Goal: Task Accomplishment & Management: Manage account settings

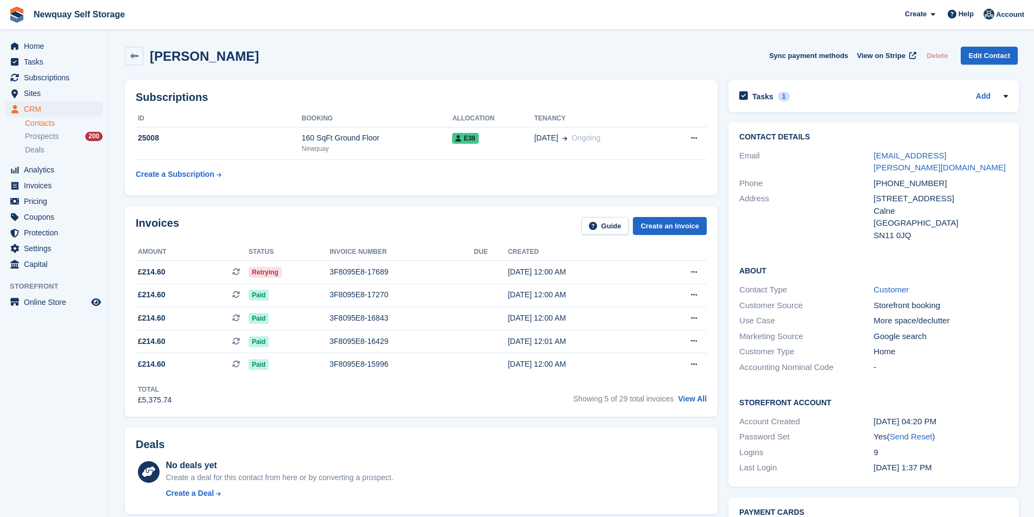
scroll to position [543, 0]
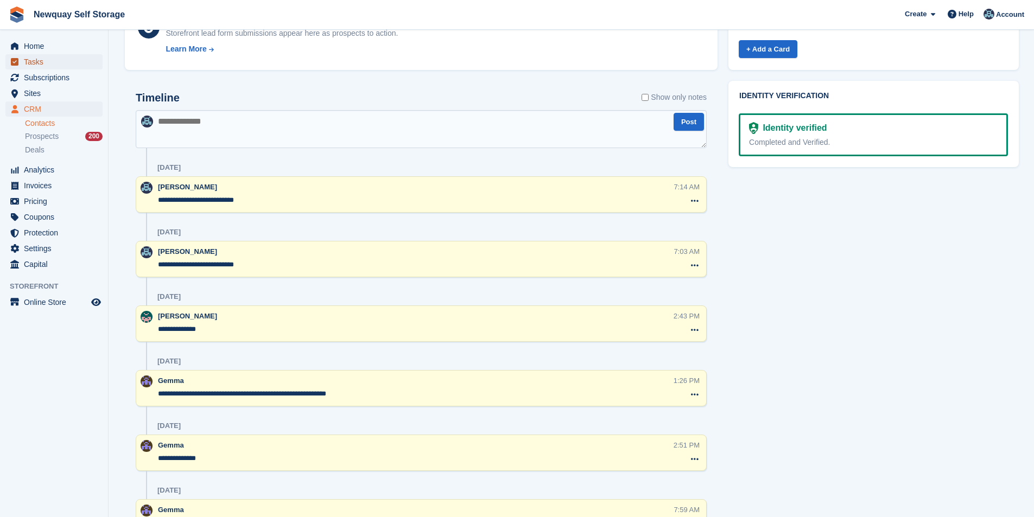
click at [55, 62] on span "Tasks" at bounding box center [56, 61] width 65 height 15
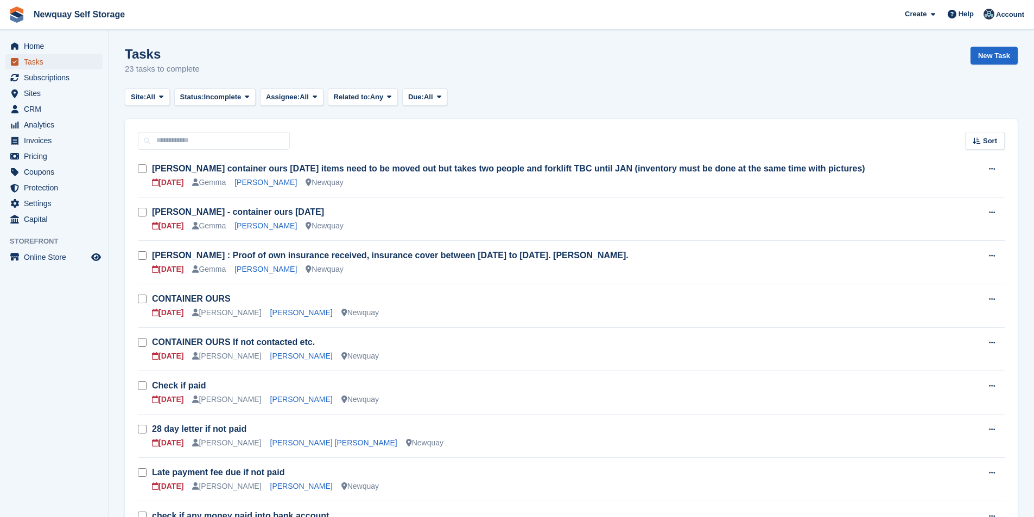
click at [35, 63] on span "Tasks" at bounding box center [56, 61] width 65 height 15
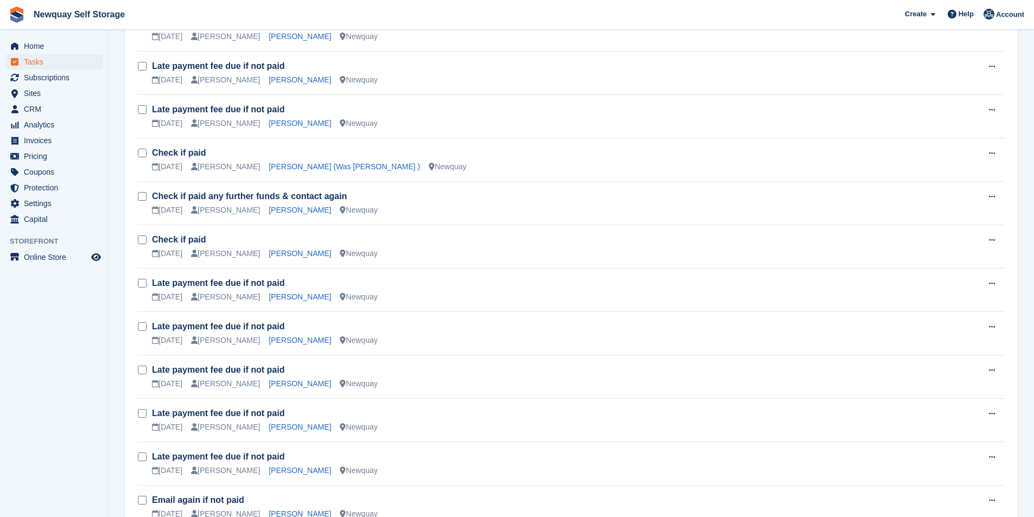
scroll to position [685, 0]
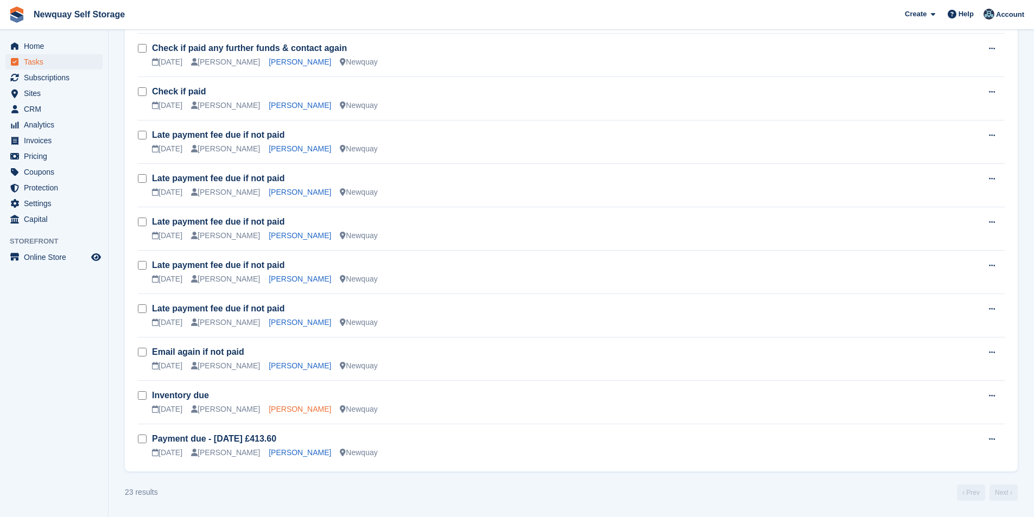
click at [296, 409] on link "[PERSON_NAME]" at bounding box center [300, 409] width 62 height 9
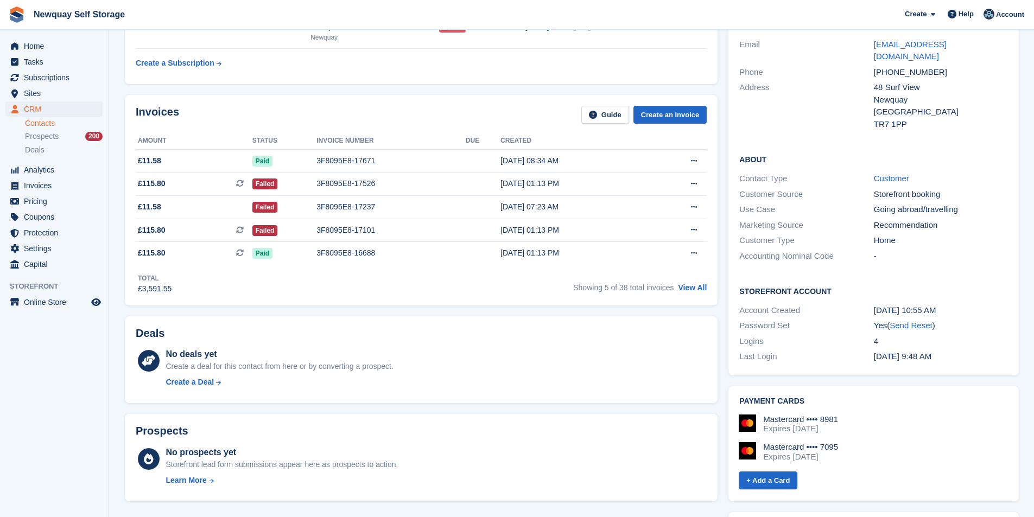
scroll to position [326, 0]
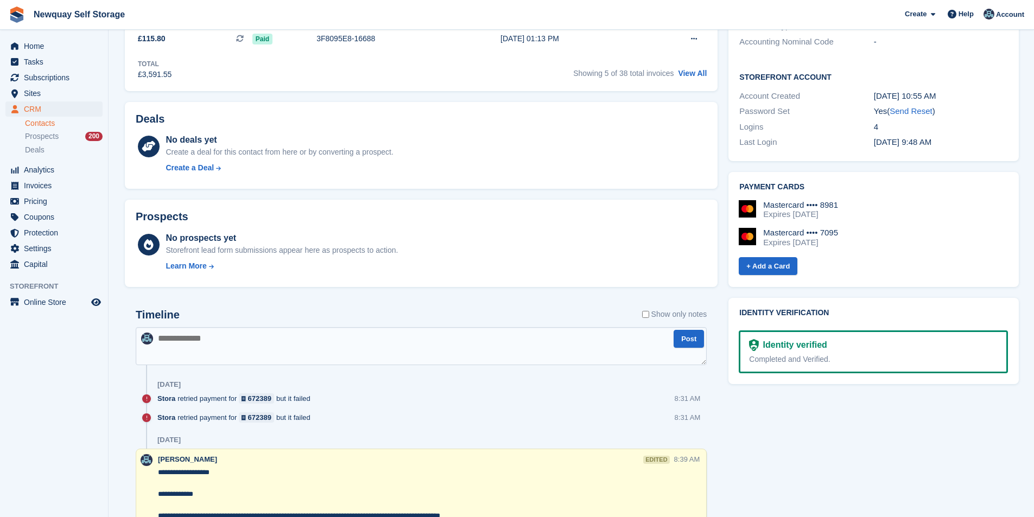
click at [306, 340] on textarea at bounding box center [421, 346] width 571 height 38
type textarea "*"
type textarea "**********"
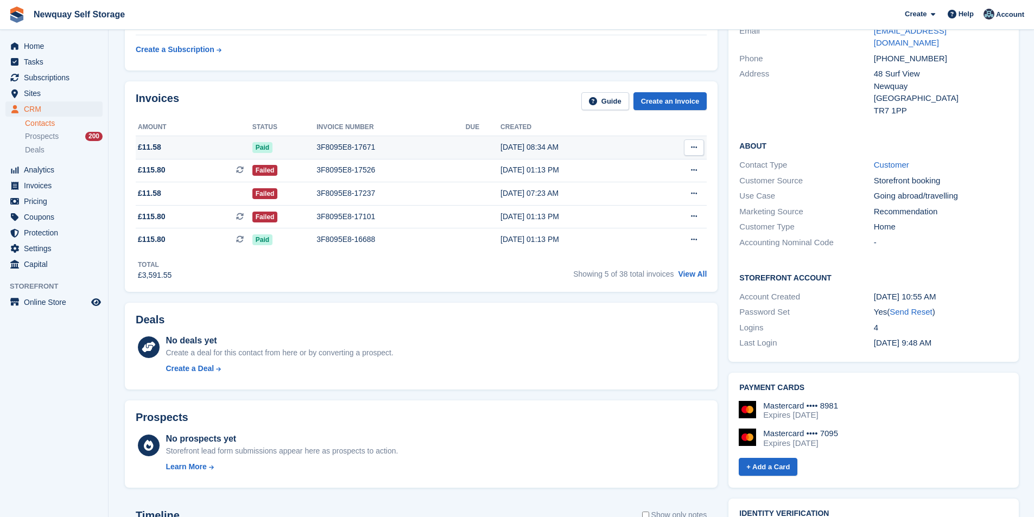
scroll to position [54, 0]
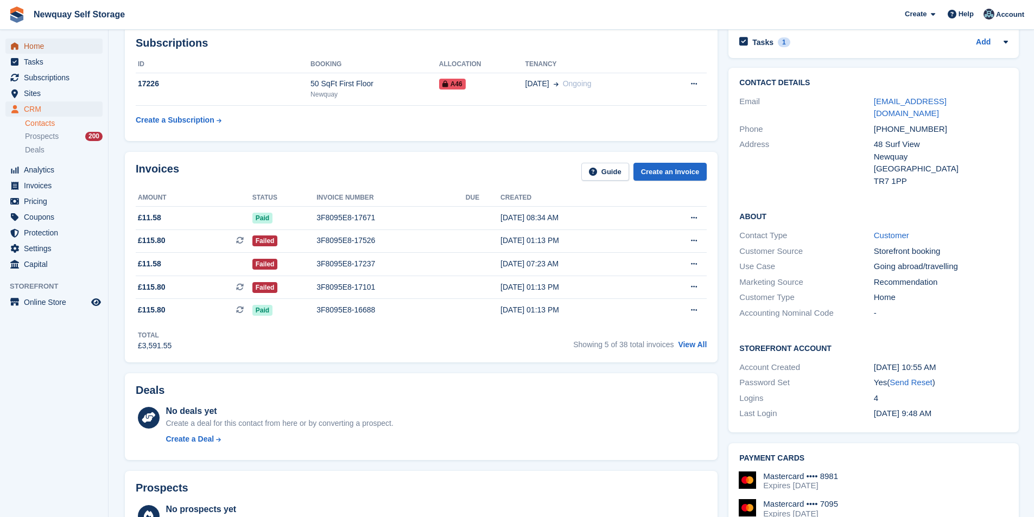
click at [46, 47] on span "Home" at bounding box center [56, 46] width 65 height 15
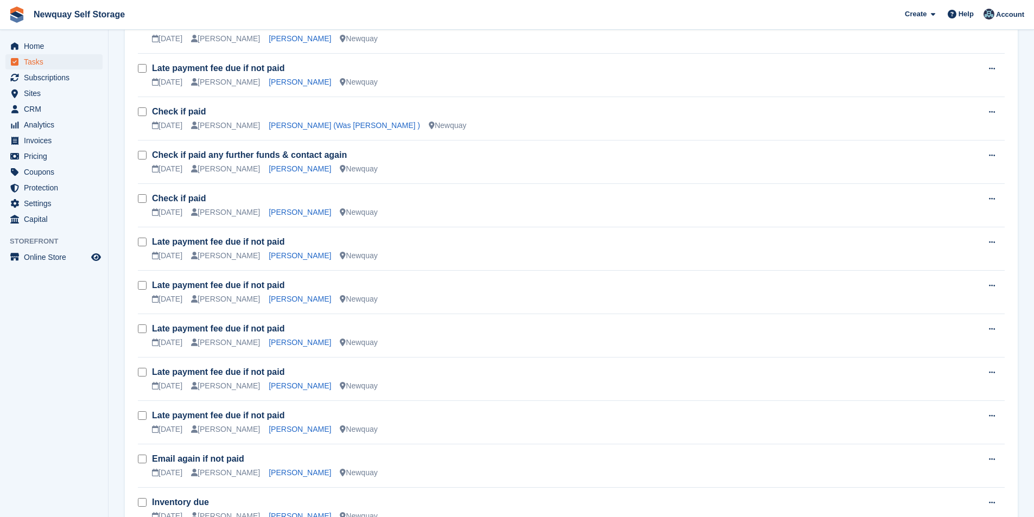
scroll to position [685, 0]
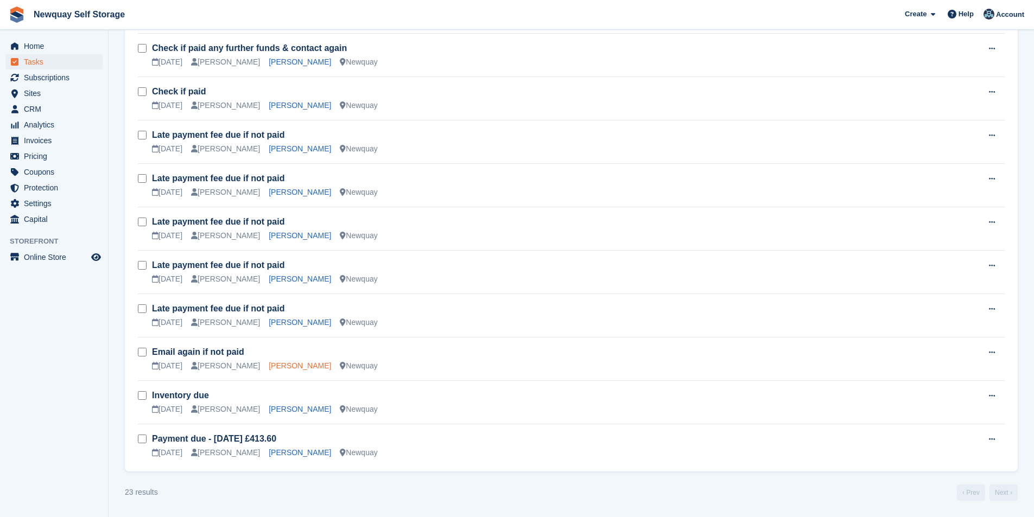
click at [285, 366] on link "Chris Grimes" at bounding box center [300, 365] width 62 height 9
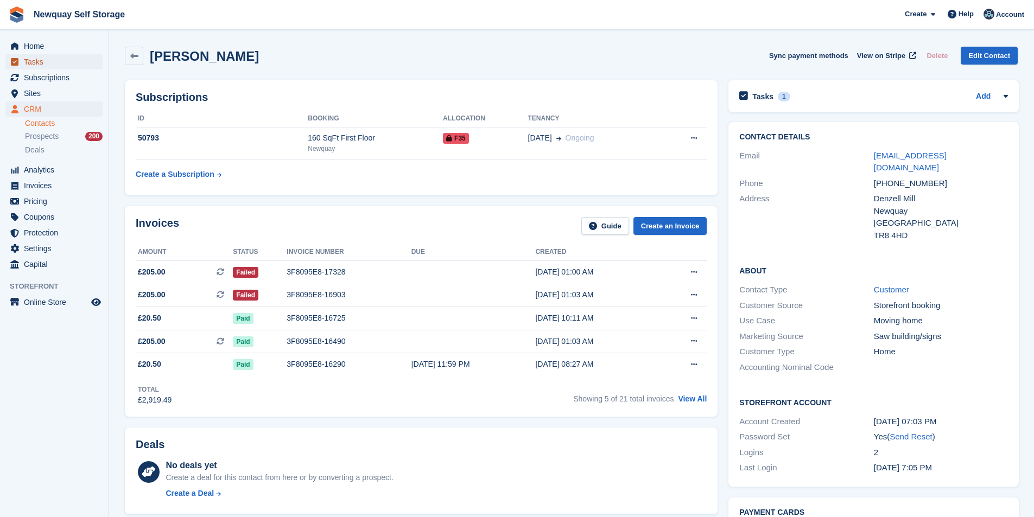
click at [42, 68] on span "Tasks" at bounding box center [56, 61] width 65 height 15
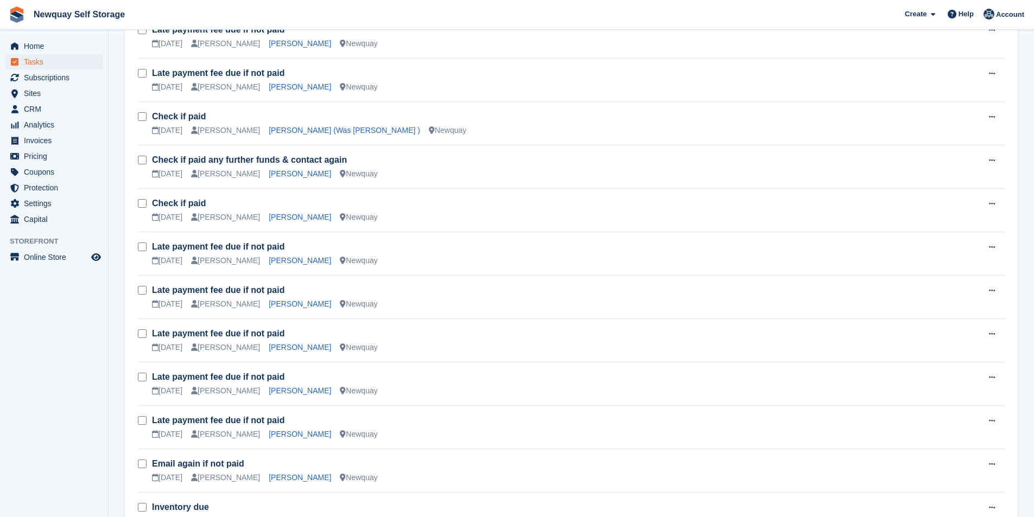
scroll to position [685, 0]
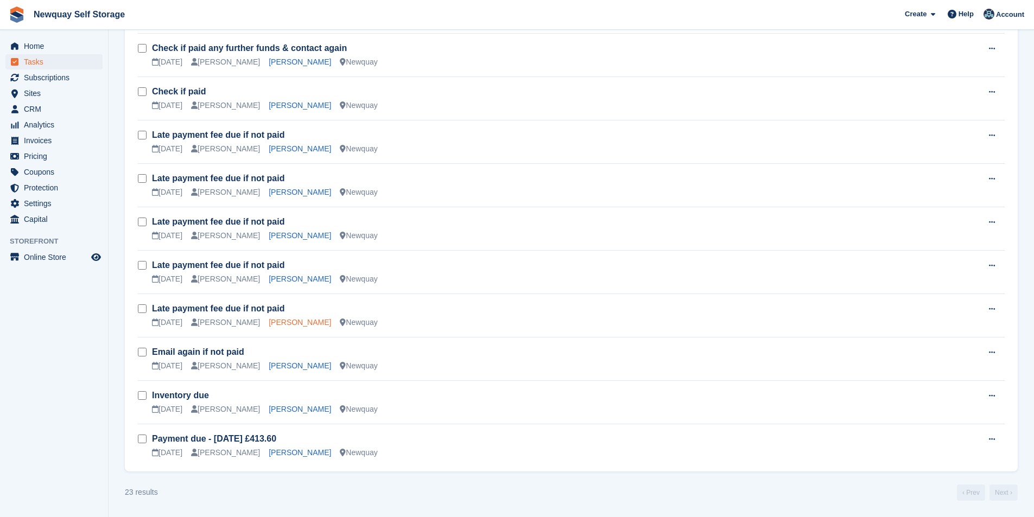
click at [280, 322] on link "[PERSON_NAME]" at bounding box center [300, 322] width 62 height 9
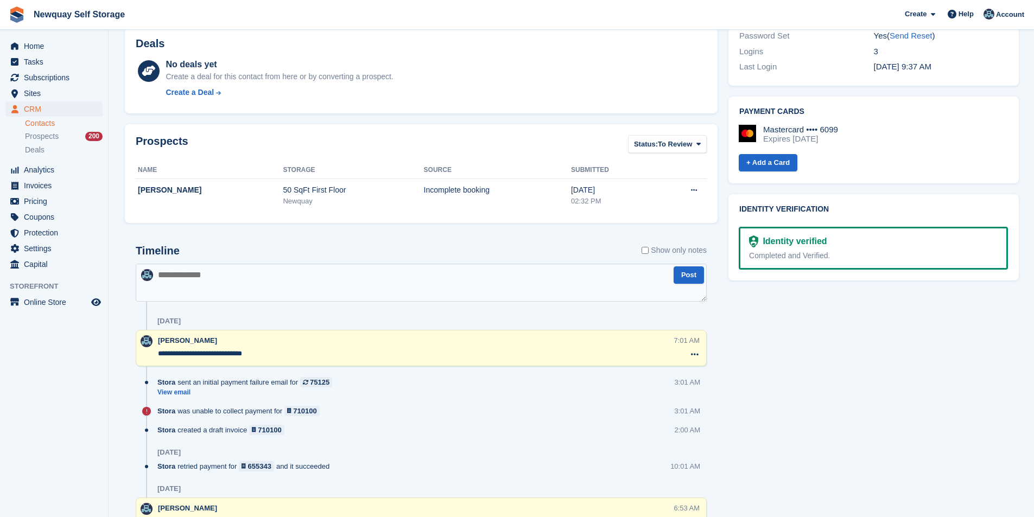
scroll to position [434, 0]
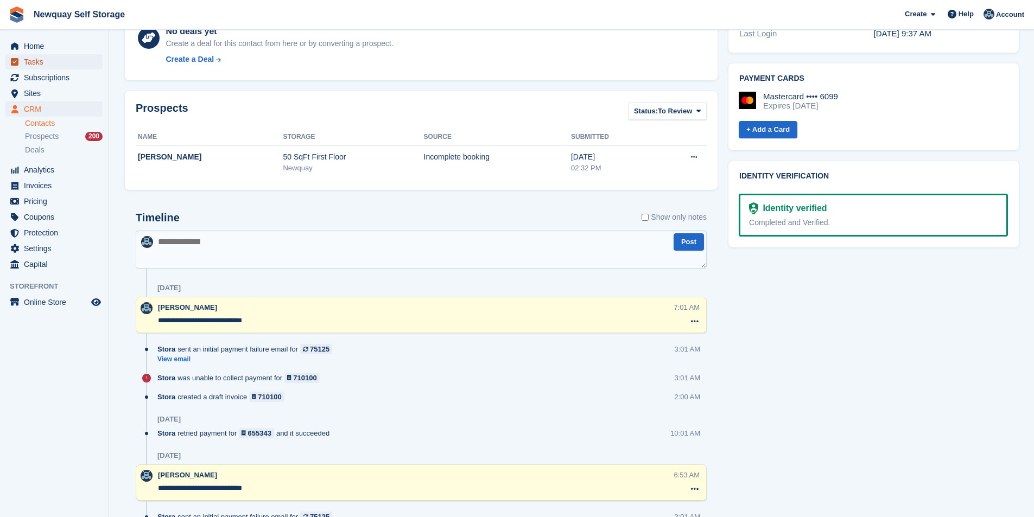
click at [37, 61] on span "Tasks" at bounding box center [56, 61] width 65 height 15
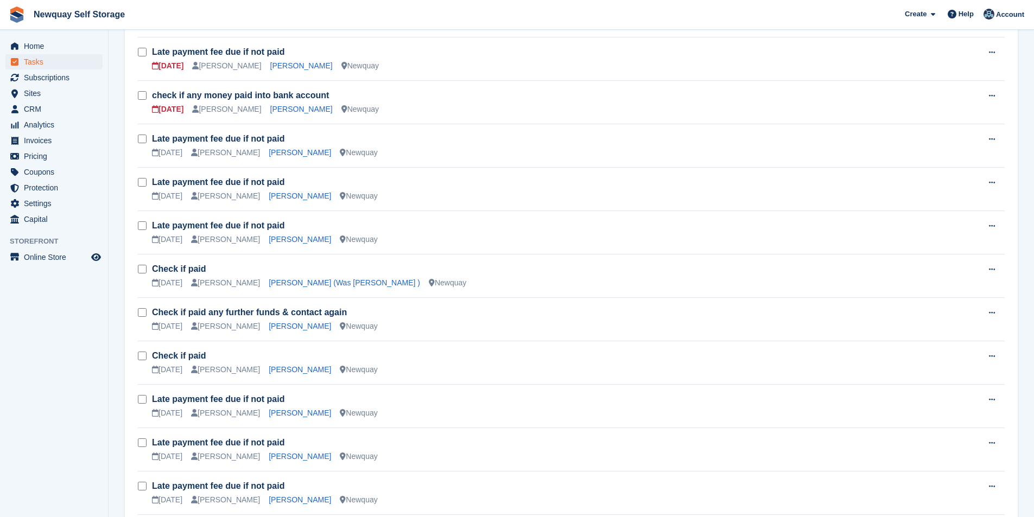
scroll to position [597, 0]
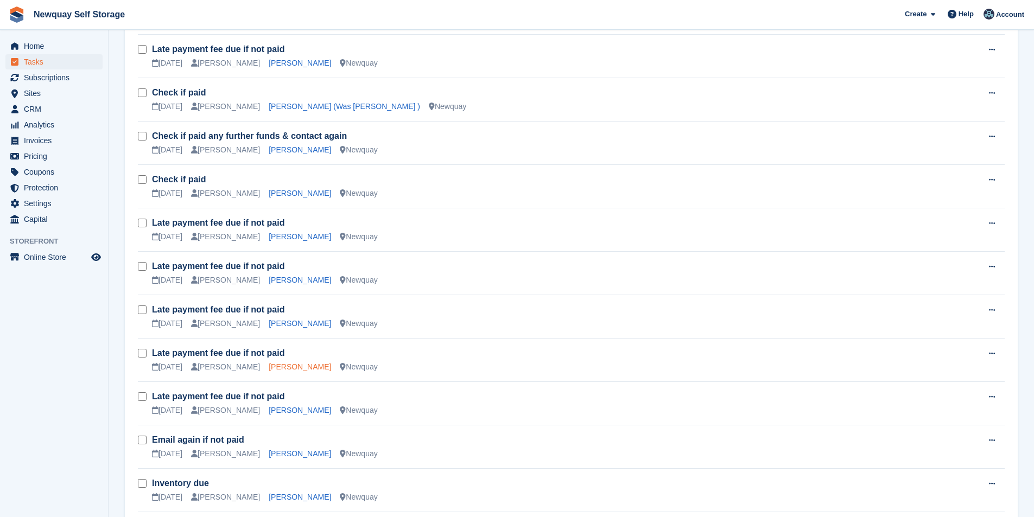
click at [275, 365] on link "Julia Davison" at bounding box center [300, 366] width 62 height 9
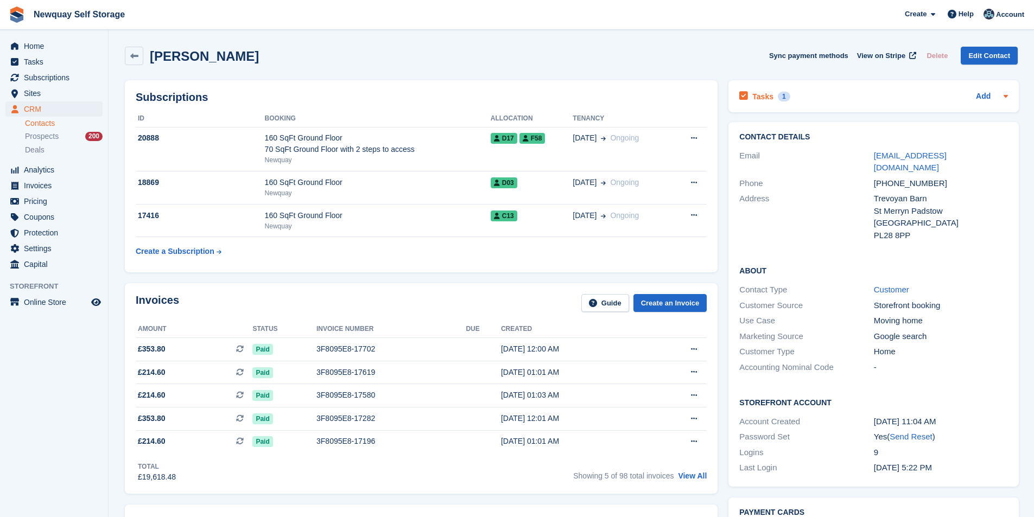
click at [749, 94] on div "Tasks 1" at bounding box center [764, 96] width 50 height 15
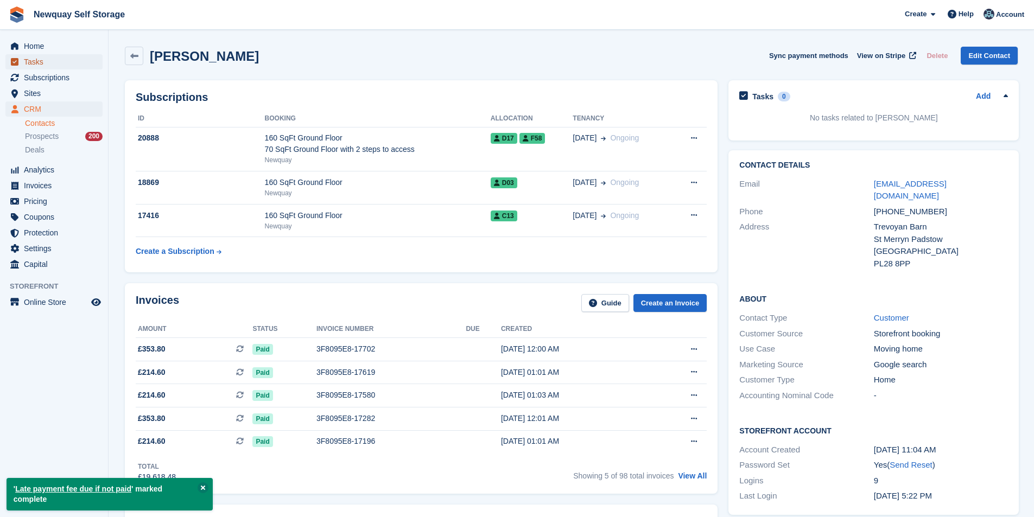
click at [42, 63] on span "Tasks" at bounding box center [56, 61] width 65 height 15
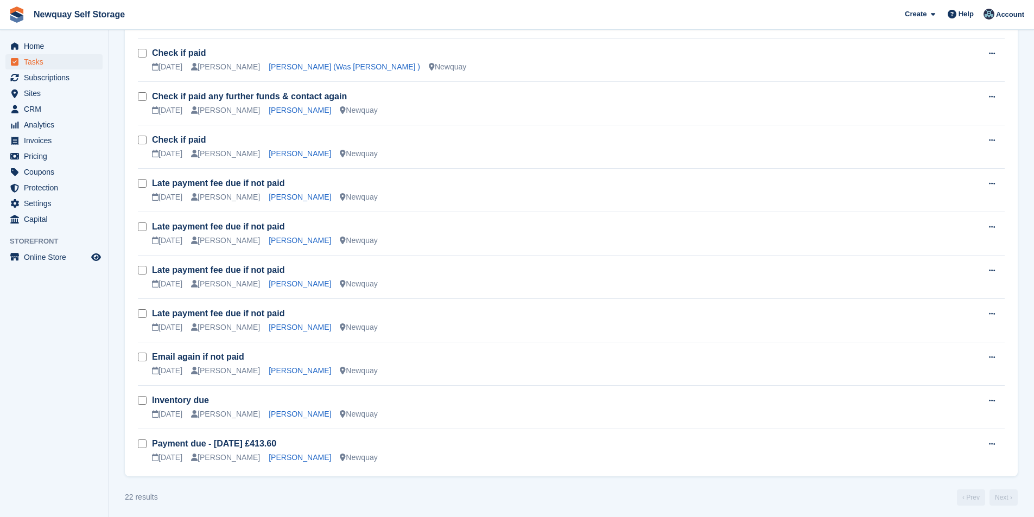
scroll to position [641, 0]
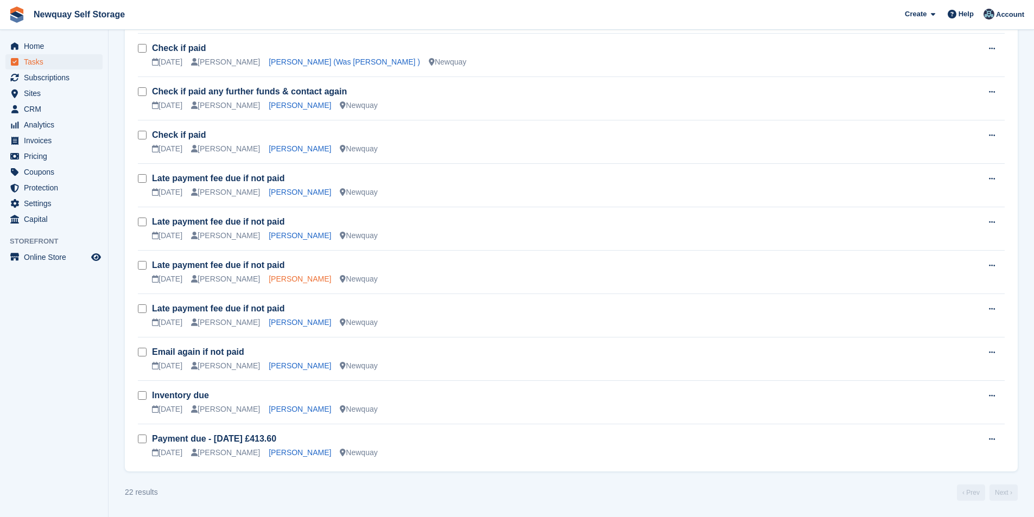
drag, startPoint x: 292, startPoint y: 280, endPoint x: 288, endPoint y: 277, distance: 5.9
click at [291, 279] on link "Tristan Choy" at bounding box center [300, 279] width 62 height 9
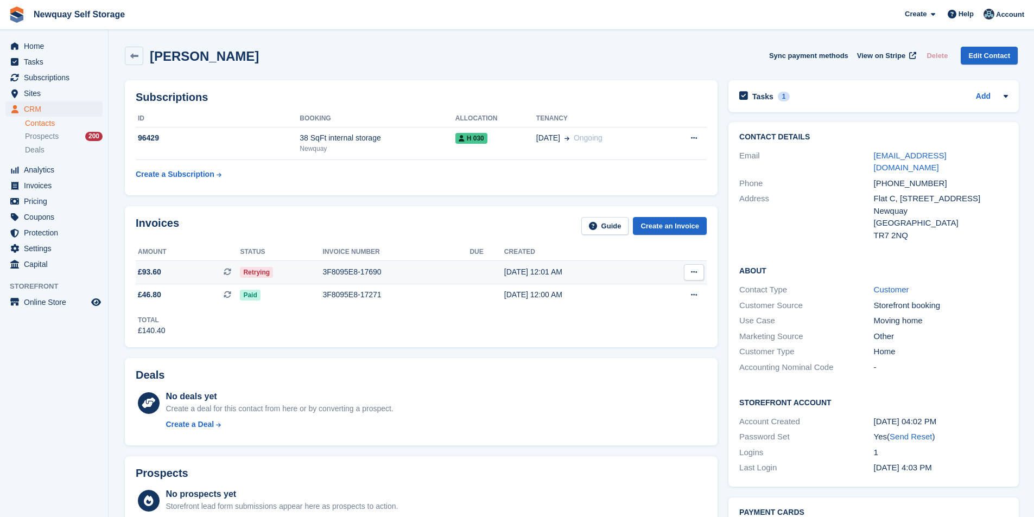
click at [537, 273] on div "17 Aug, 12:01 AM" at bounding box center [576, 271] width 145 height 11
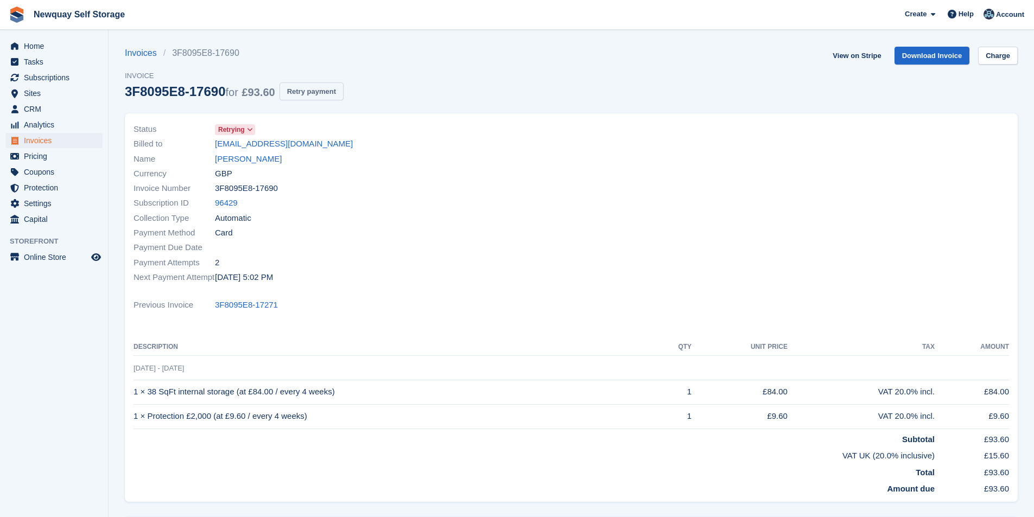
drag, startPoint x: 323, startPoint y: 87, endPoint x: 566, endPoint y: 59, distance: 244.7
click at [323, 87] on button "Retry payment" at bounding box center [311, 91] width 64 height 18
click at [57, 58] on span "Tasks" at bounding box center [56, 61] width 65 height 15
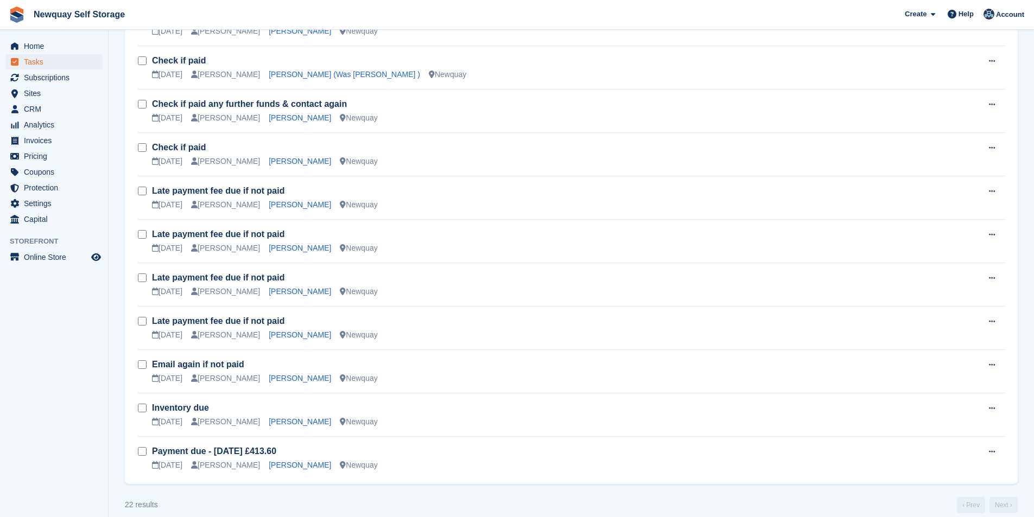
scroll to position [641, 0]
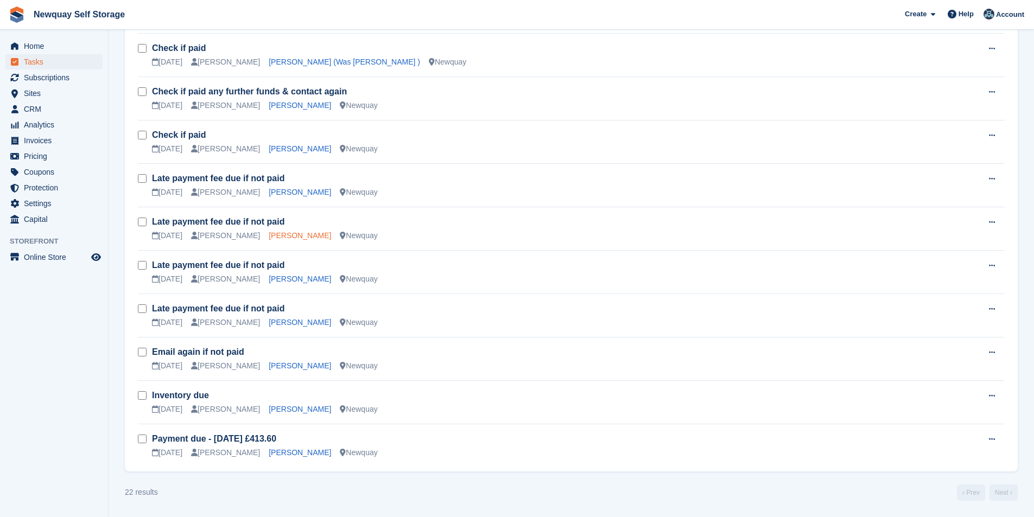
click at [283, 237] on link "[PERSON_NAME]" at bounding box center [300, 235] width 62 height 9
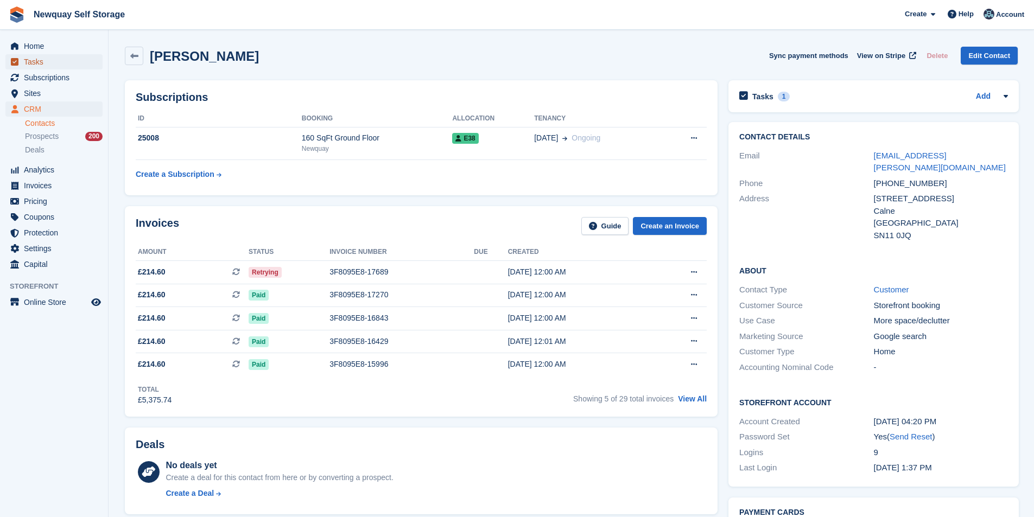
click at [37, 64] on span "Tasks" at bounding box center [56, 61] width 65 height 15
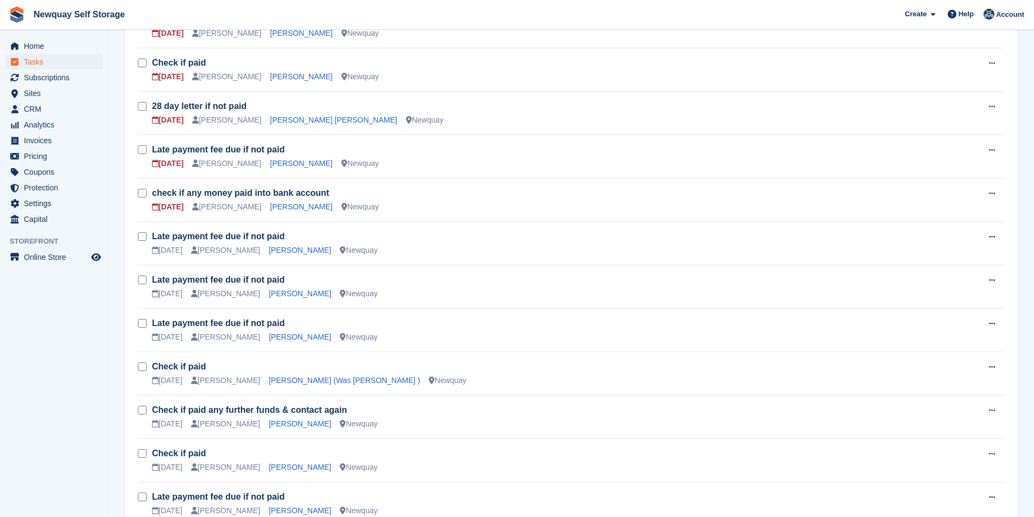
scroll to position [326, 0]
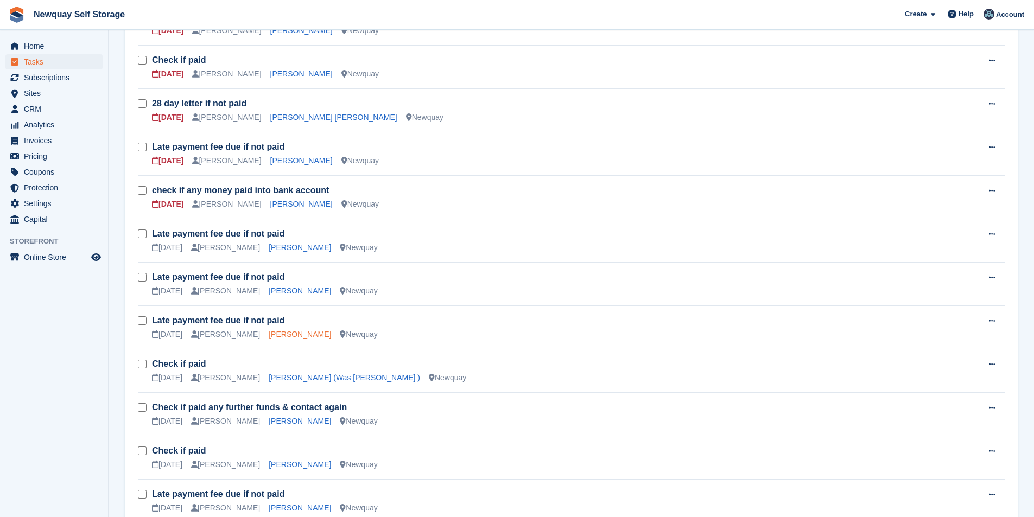
click at [289, 335] on link "[PERSON_NAME]" at bounding box center [300, 334] width 62 height 9
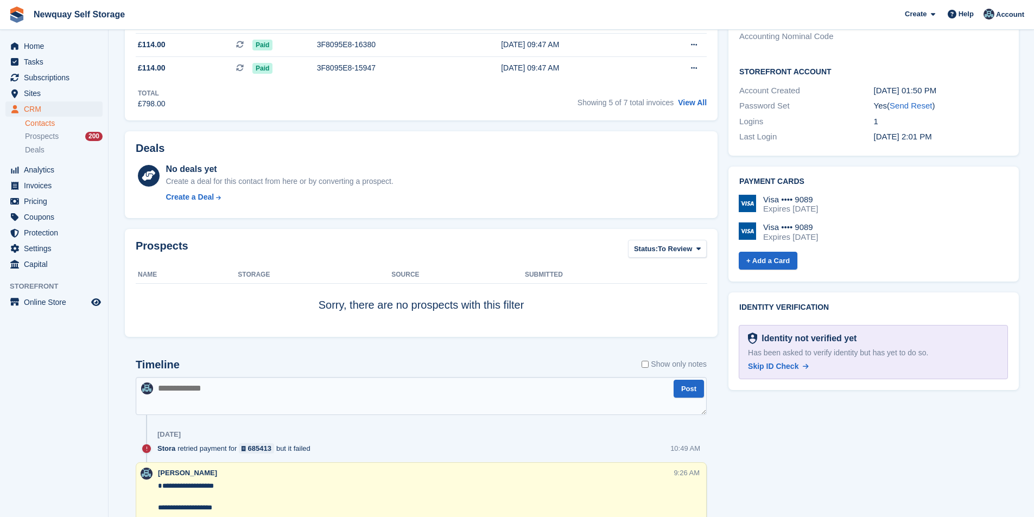
scroll to position [380, 0]
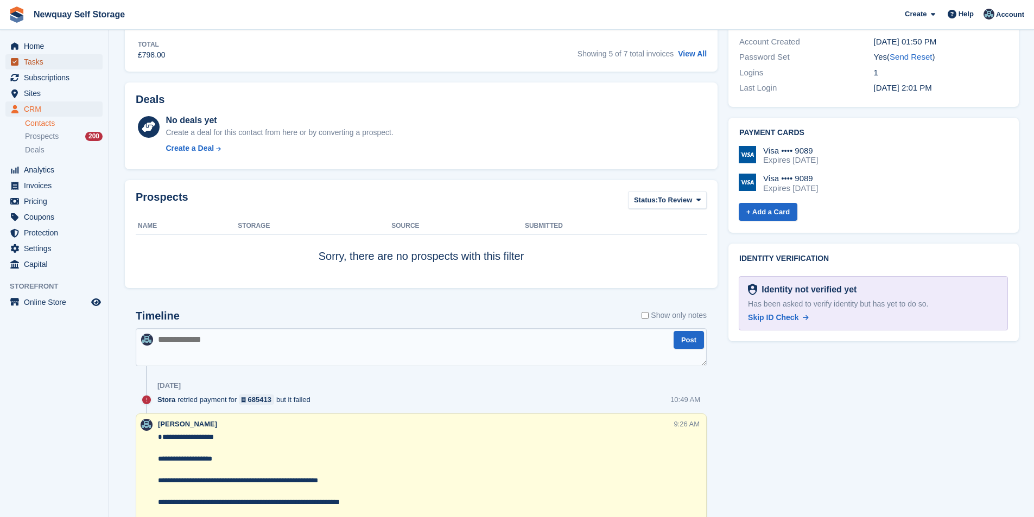
click at [59, 61] on span "Tasks" at bounding box center [56, 61] width 65 height 15
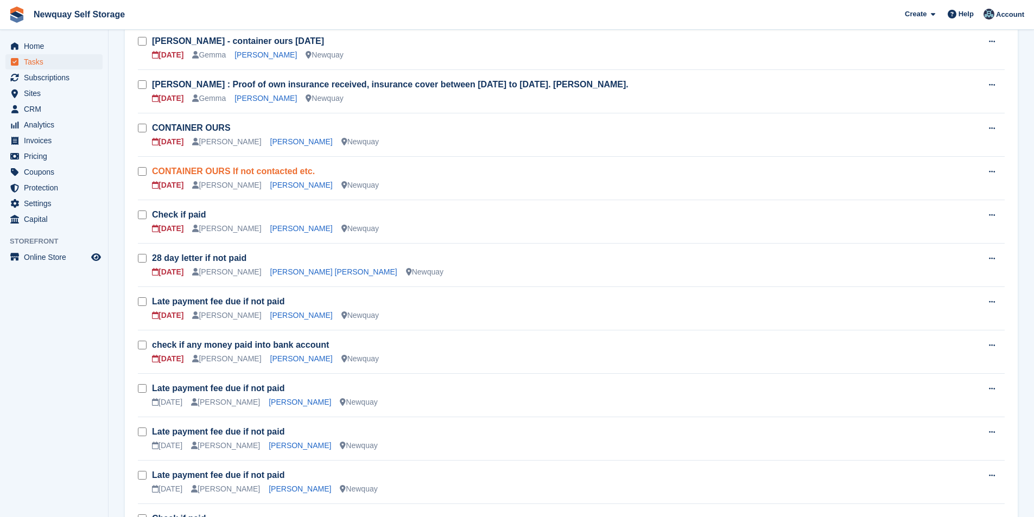
scroll to position [109, 0]
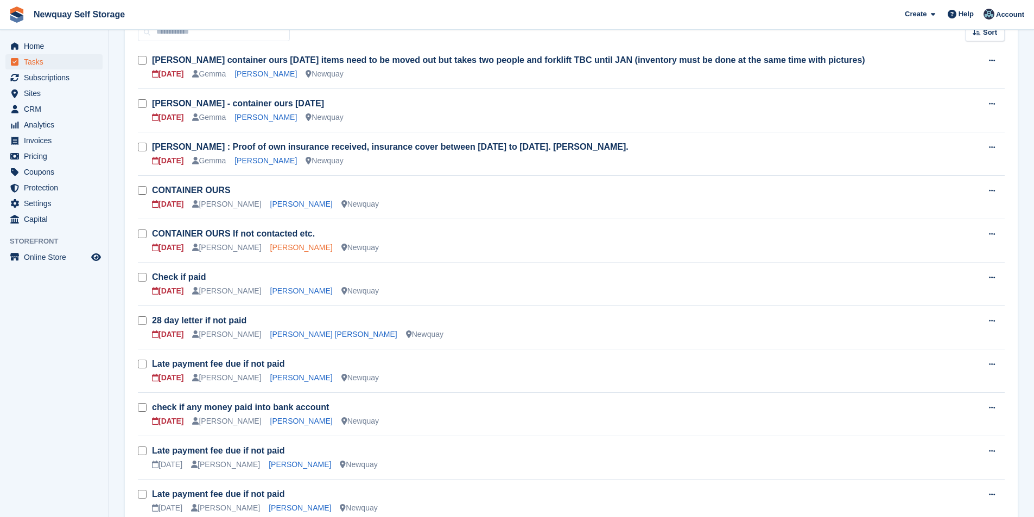
click at [282, 249] on link "Lee Ferris" at bounding box center [301, 247] width 62 height 9
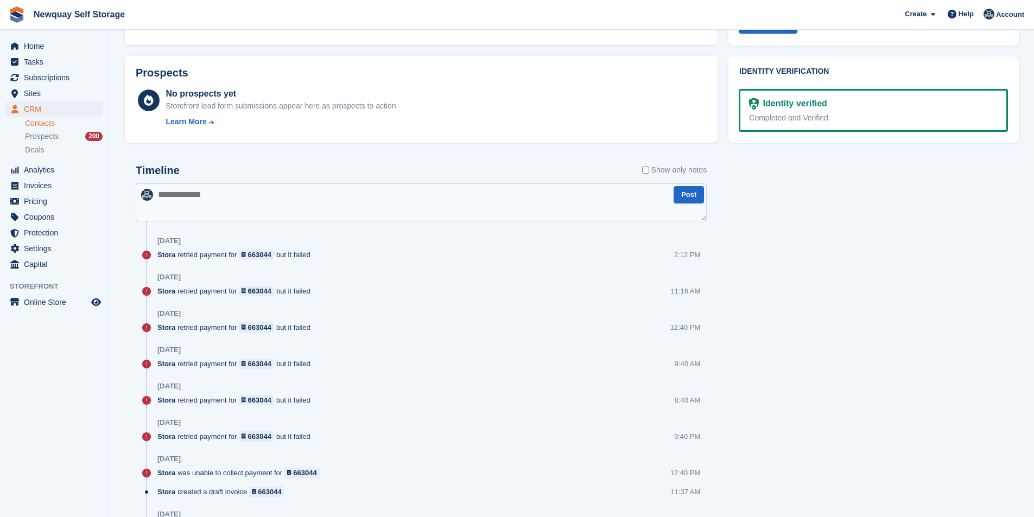
scroll to position [543, 0]
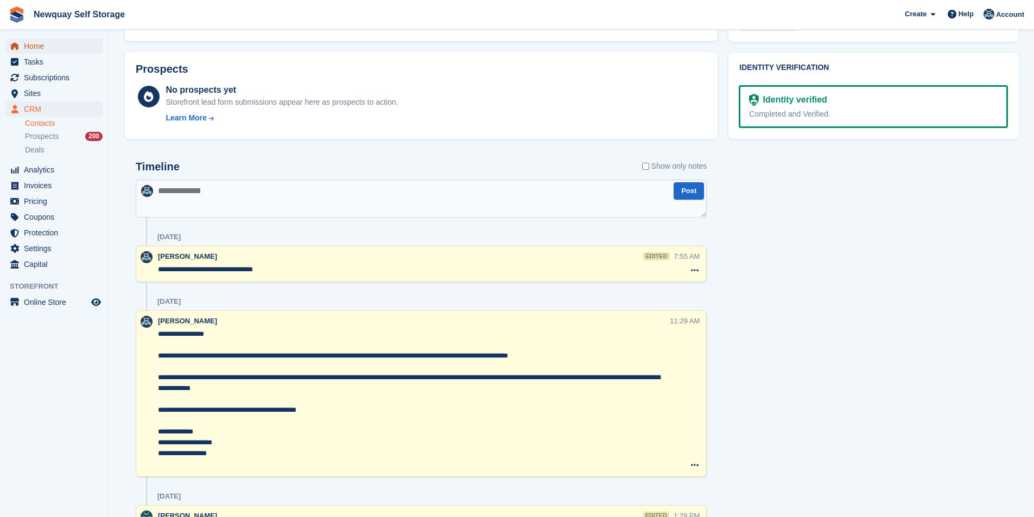
click at [40, 43] on span "Home" at bounding box center [56, 46] width 65 height 15
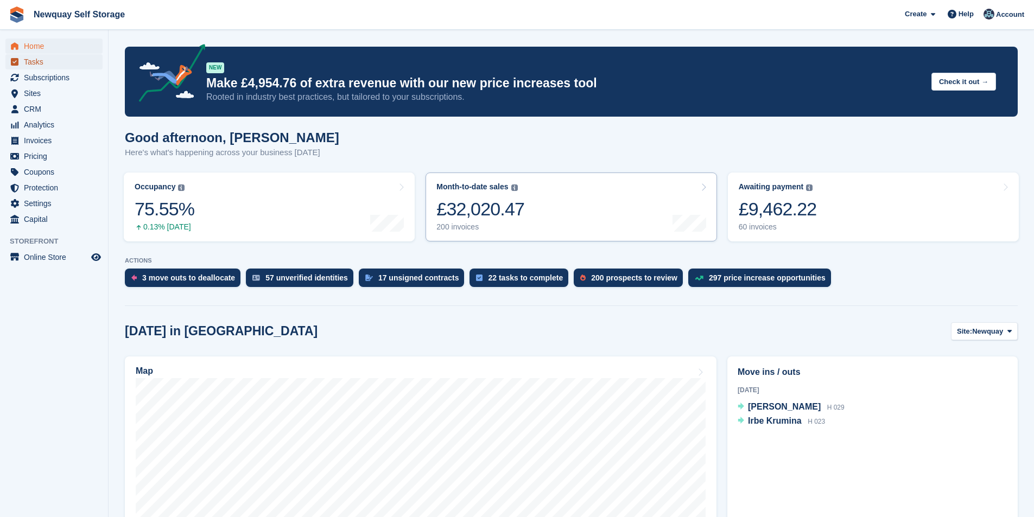
click at [36, 57] on span "Tasks" at bounding box center [56, 61] width 65 height 15
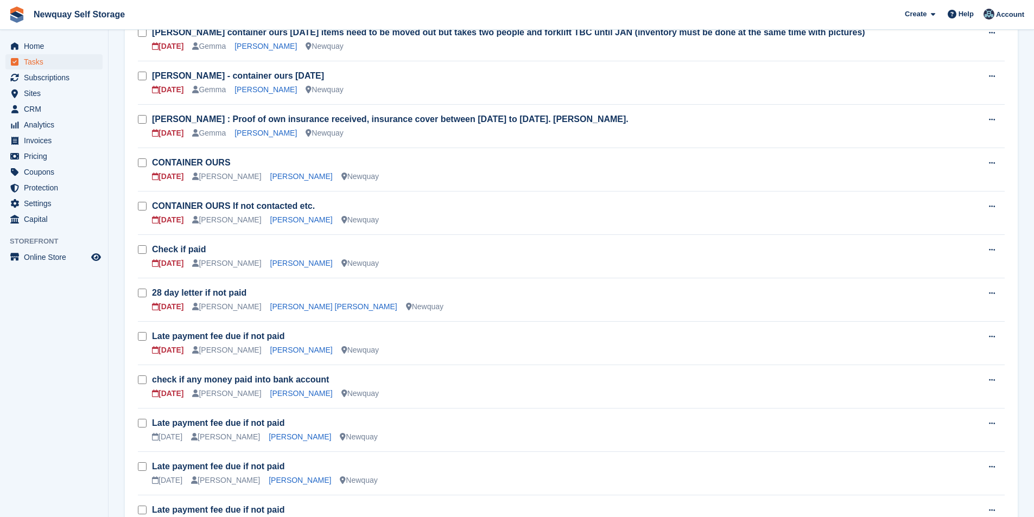
scroll to position [163, 0]
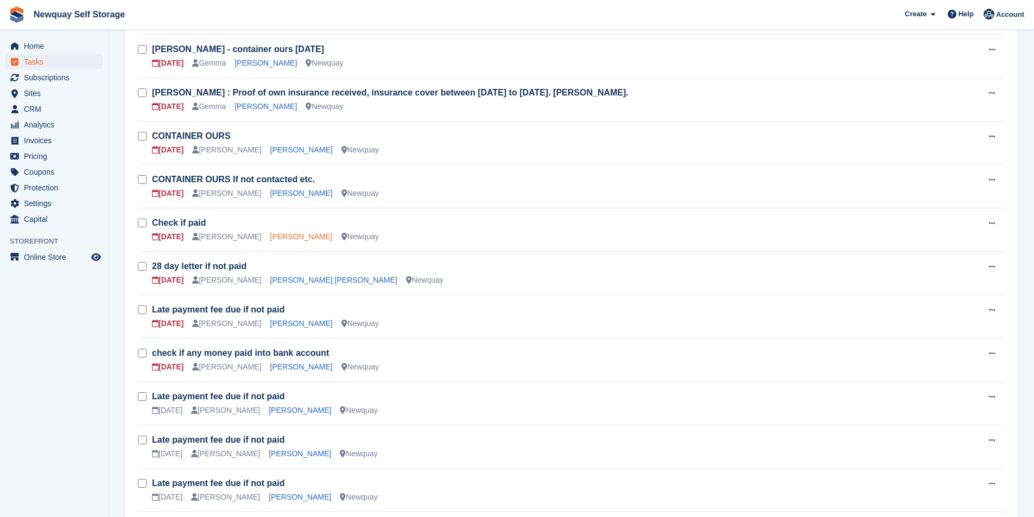
click at [293, 235] on link "[PERSON_NAME]" at bounding box center [301, 236] width 62 height 9
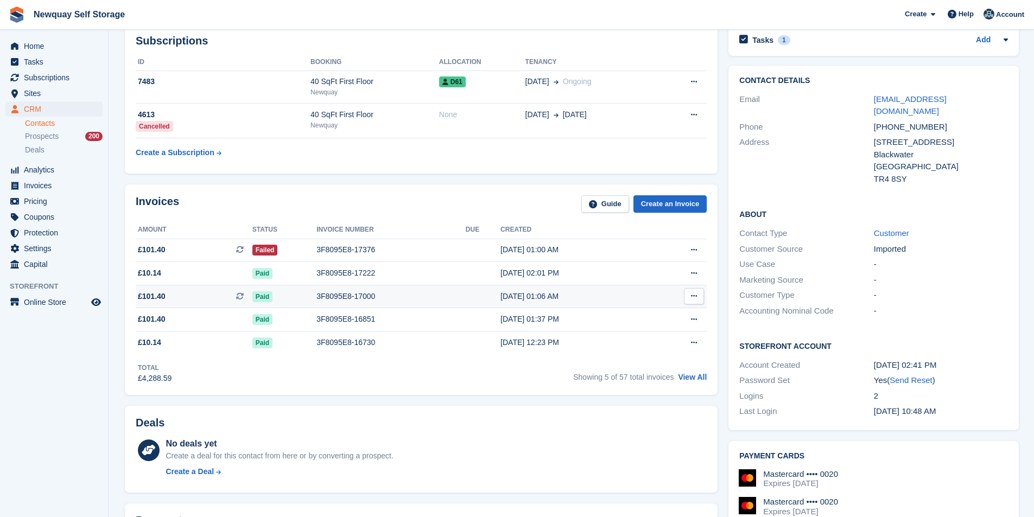
scroll to position [54, 0]
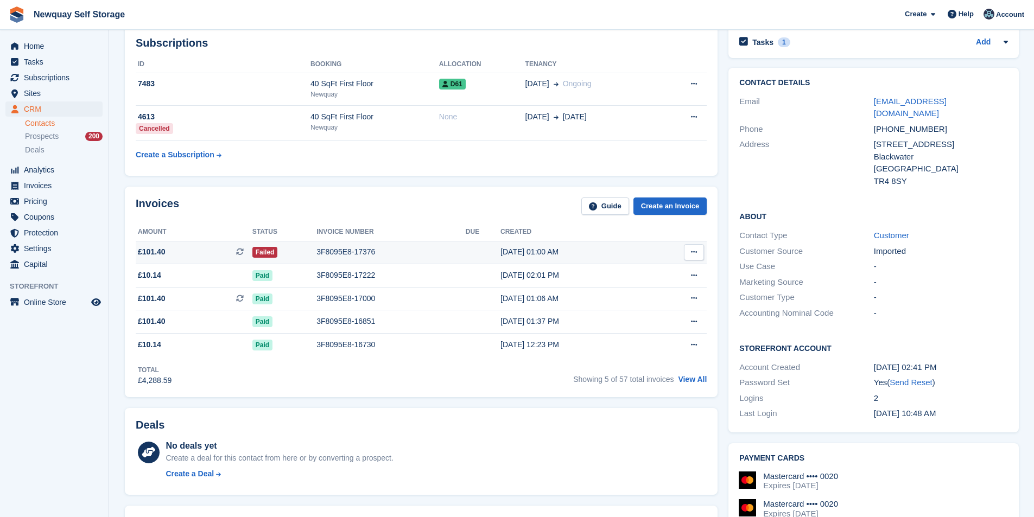
click at [345, 254] on div "3F8095E8-17376" at bounding box center [390, 251] width 149 height 11
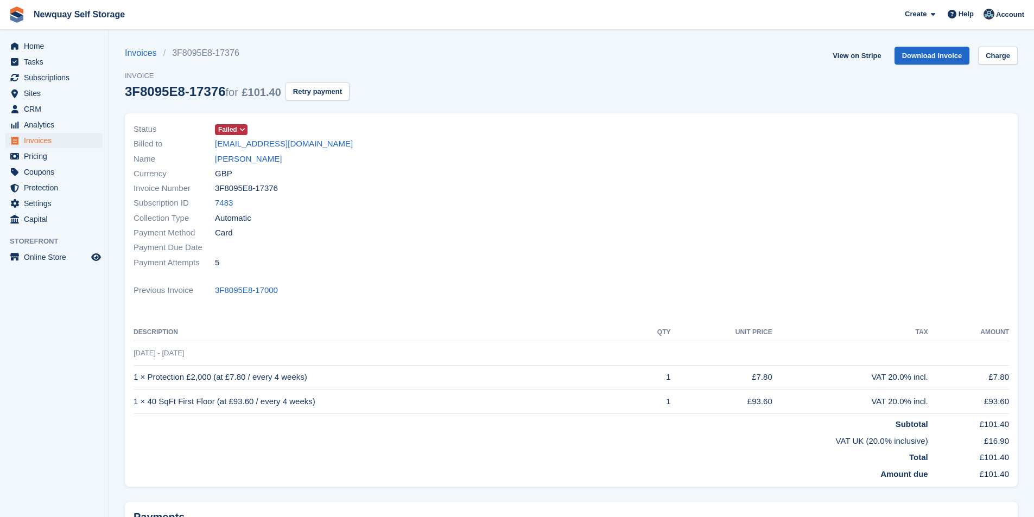
click at [299, 100] on div "Invoices 3F8095E8-17376 Invoice 3F8095E8-17376 for £101.40 Retry payment" at bounding box center [237, 80] width 225 height 67
click at [307, 91] on button "Retry payment" at bounding box center [317, 91] width 64 height 18
click at [40, 63] on span "Tasks" at bounding box center [56, 61] width 65 height 15
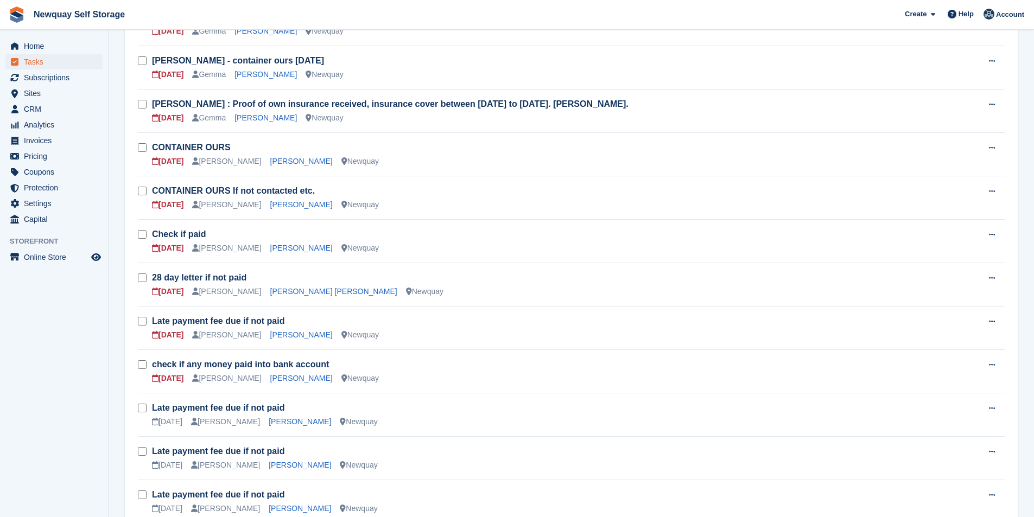
scroll to position [163, 0]
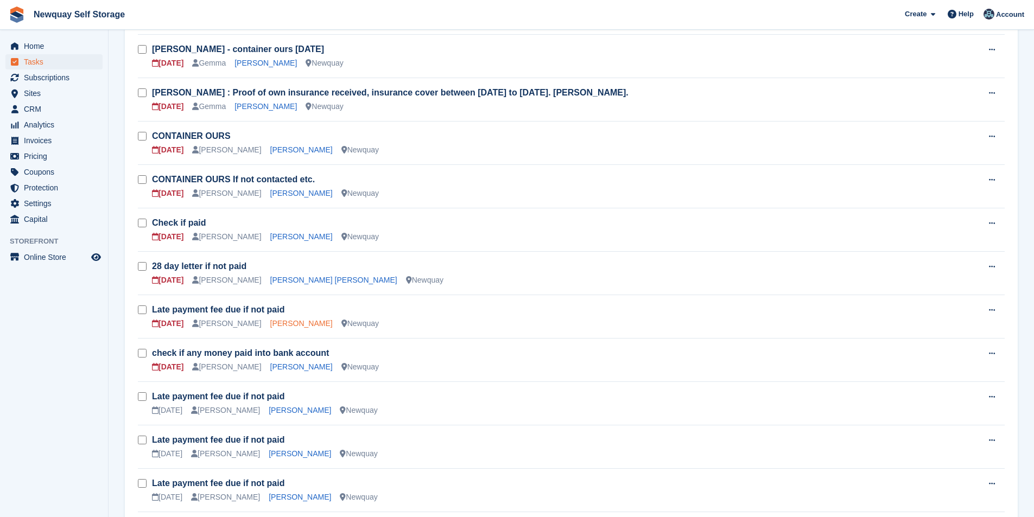
click at [281, 321] on link "Andrew Bunt" at bounding box center [301, 323] width 62 height 9
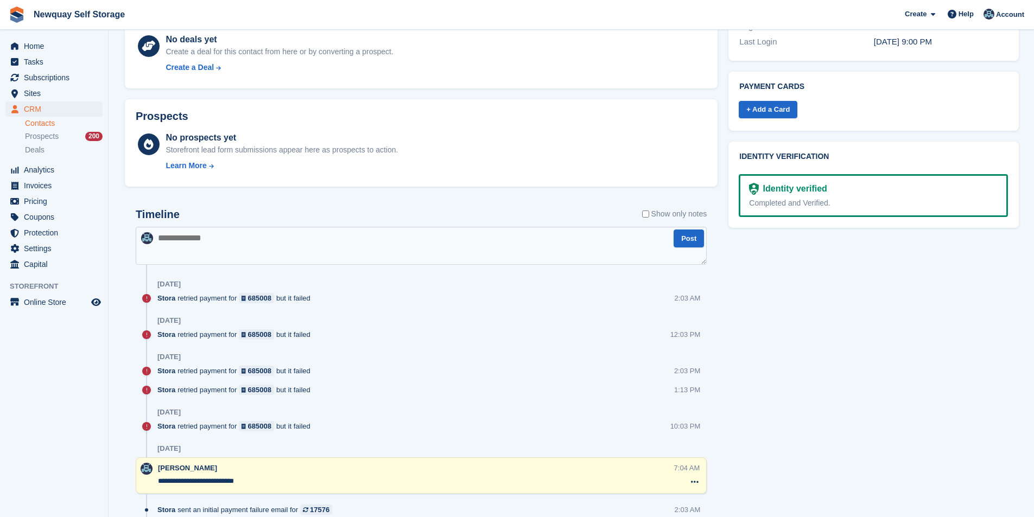
scroll to position [488, 0]
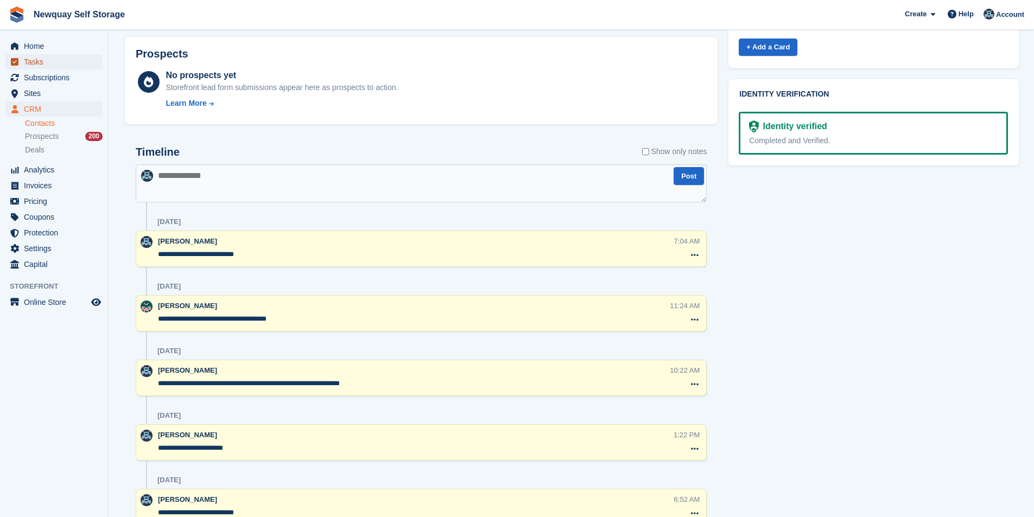
click at [41, 66] on span "Tasks" at bounding box center [56, 61] width 65 height 15
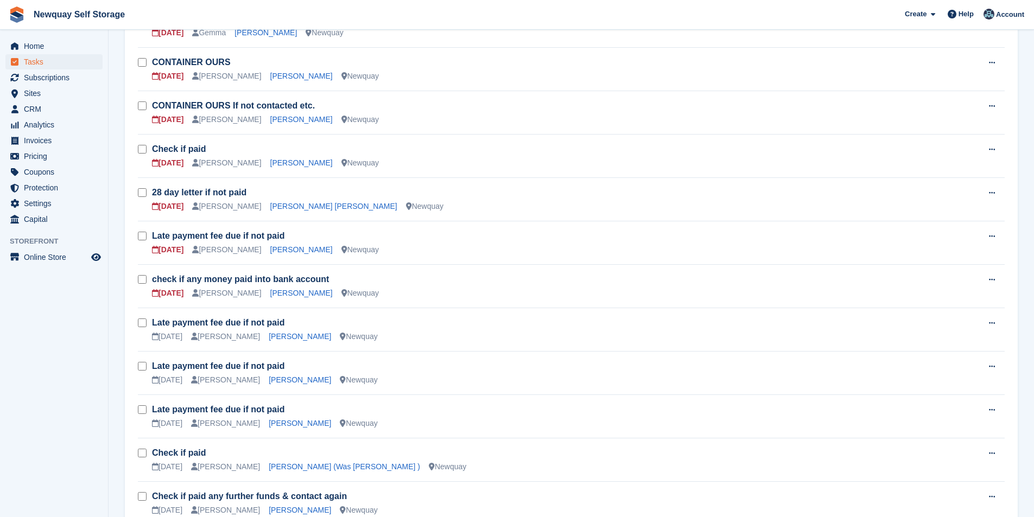
scroll to position [271, 0]
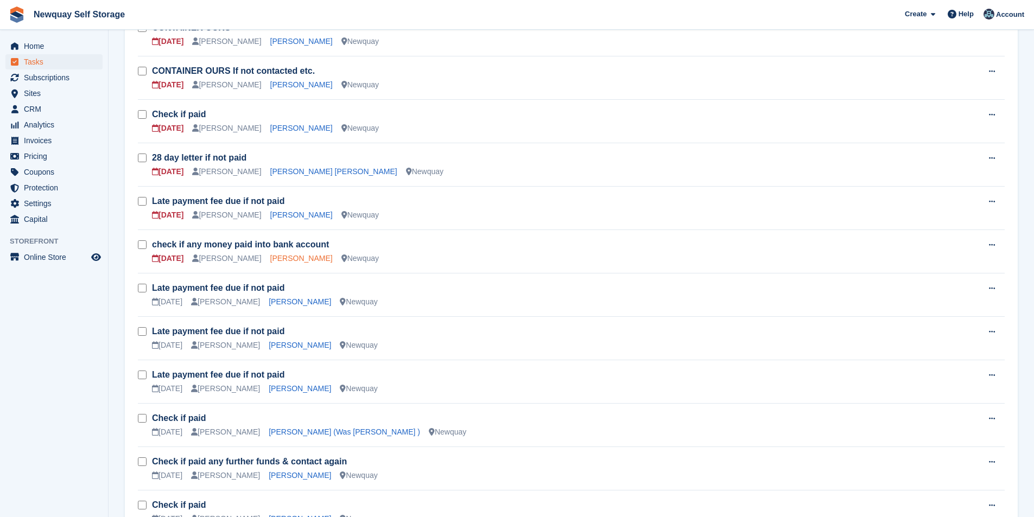
click at [279, 254] on link "Stev Harnisch" at bounding box center [301, 258] width 62 height 9
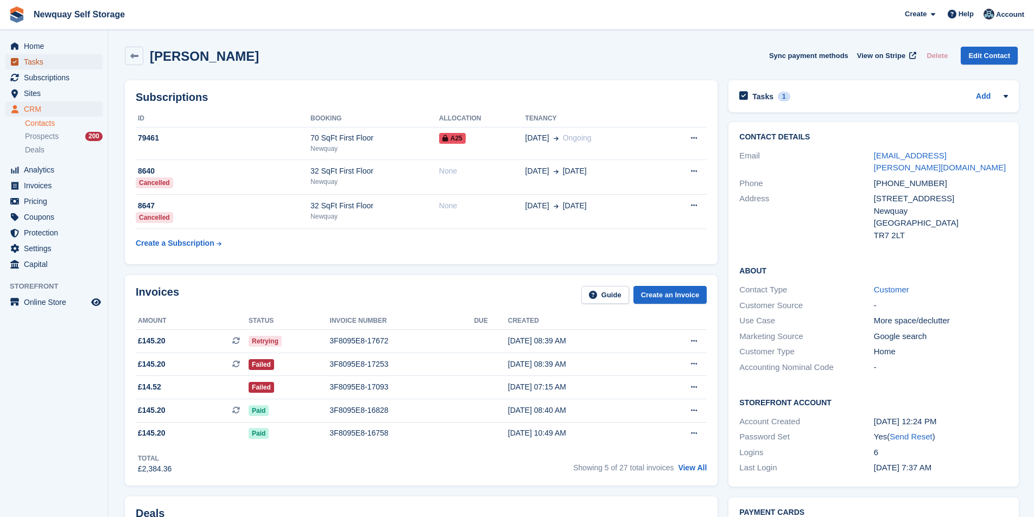
click at [24, 55] on span "Tasks" at bounding box center [56, 61] width 65 height 15
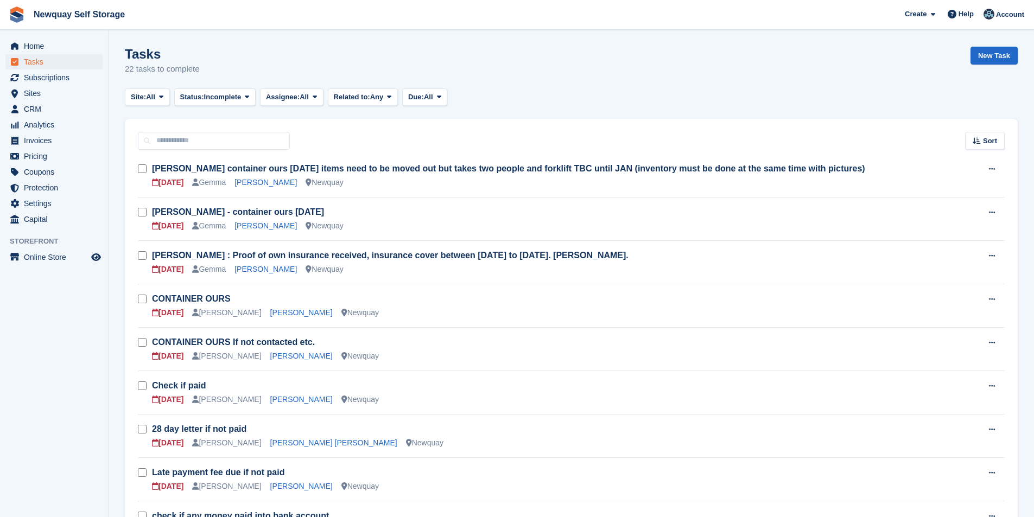
scroll to position [271, 0]
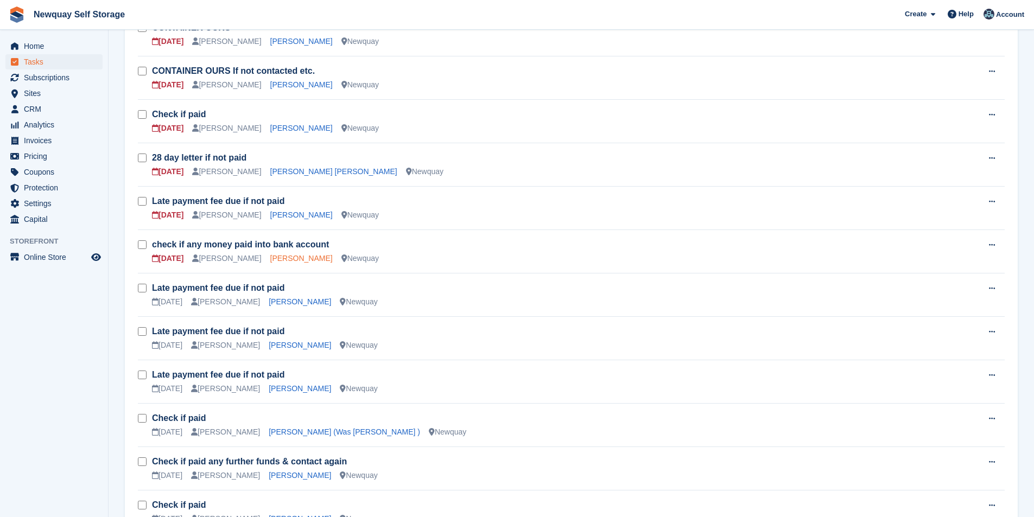
click at [284, 254] on link "Stev Harnisch" at bounding box center [301, 258] width 62 height 9
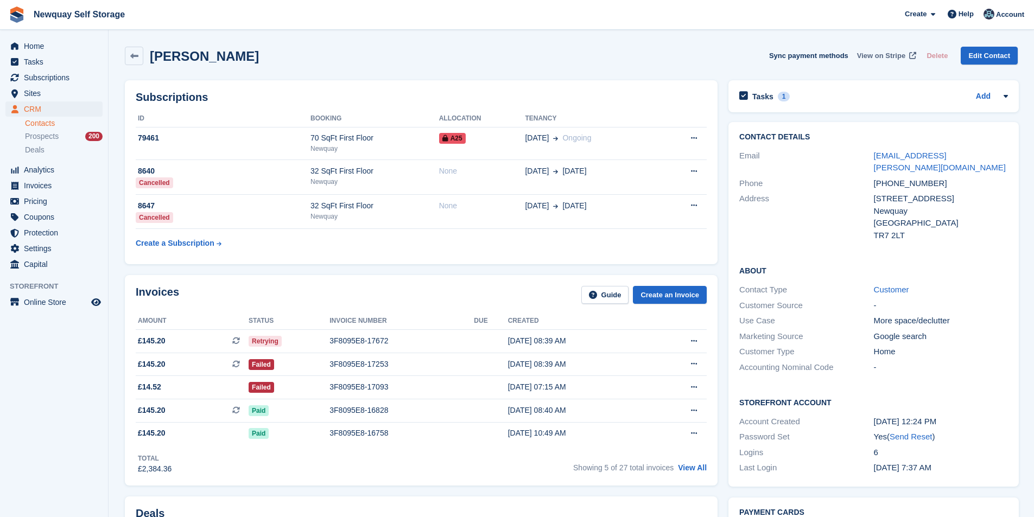
click at [888, 53] on span "View on Stripe" at bounding box center [881, 55] width 48 height 11
click at [55, 61] on span "Tasks" at bounding box center [56, 61] width 65 height 15
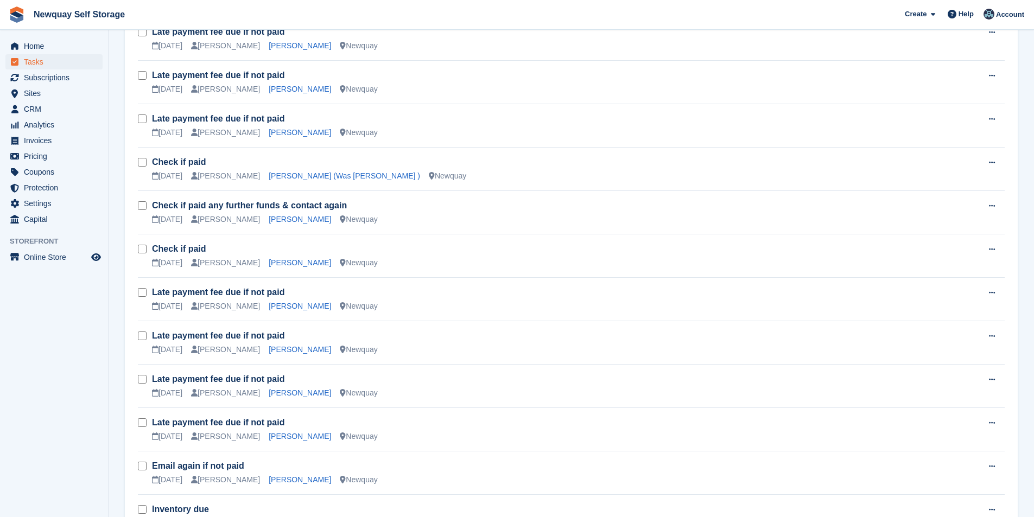
scroll to position [543, 0]
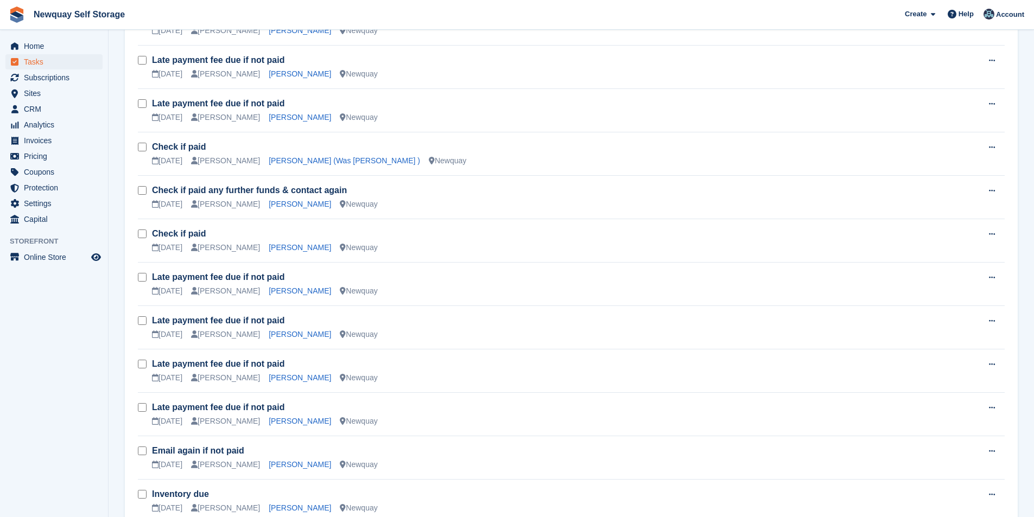
click at [315, 153] on div "Check if paid 22 Aug Colette Pearce Dione Walker (Was Gachette ) Newquay" at bounding box center [565, 153] width 826 height 25
click at [303, 160] on link "[PERSON_NAME] (Was [PERSON_NAME] )" at bounding box center [344, 160] width 151 height 9
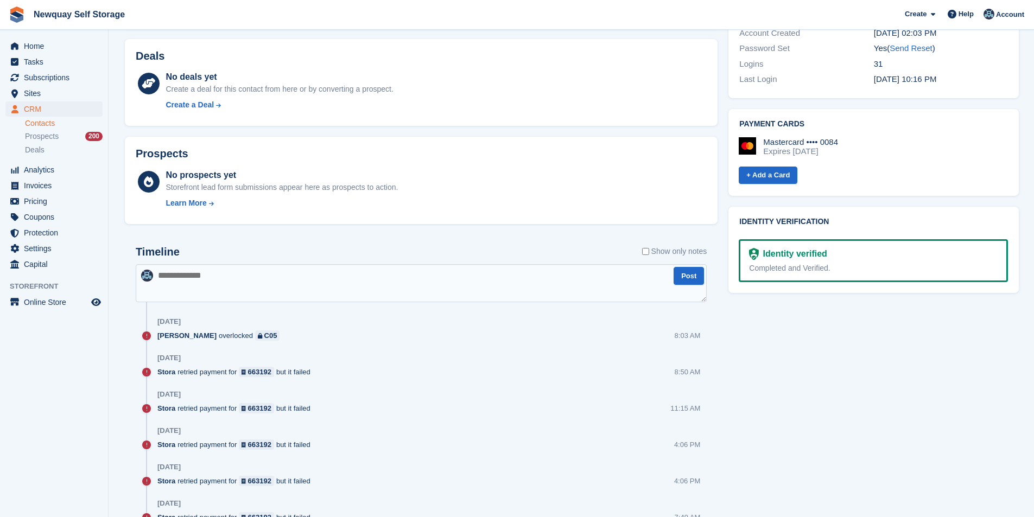
scroll to position [163, 0]
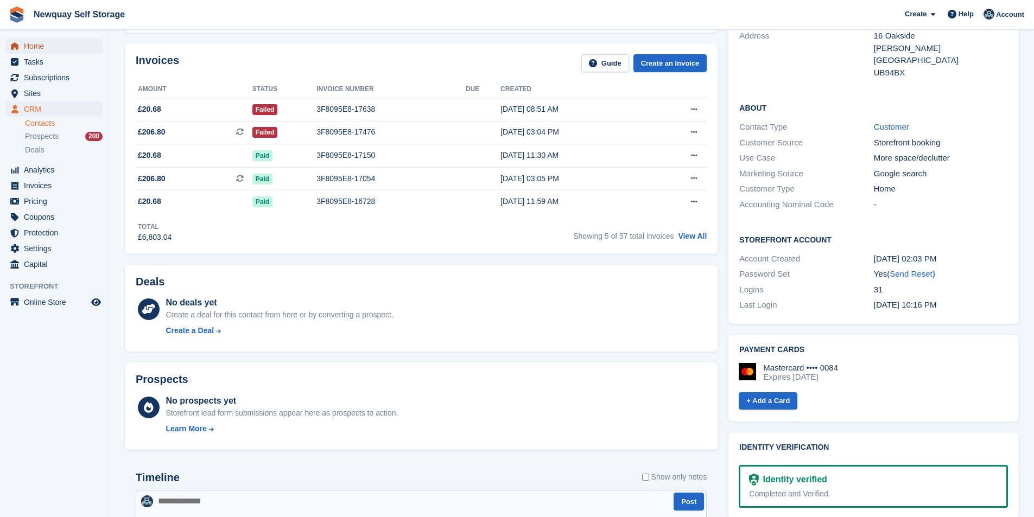
click at [26, 52] on span "Home" at bounding box center [56, 46] width 65 height 15
click at [28, 57] on span "Tasks" at bounding box center [56, 61] width 65 height 15
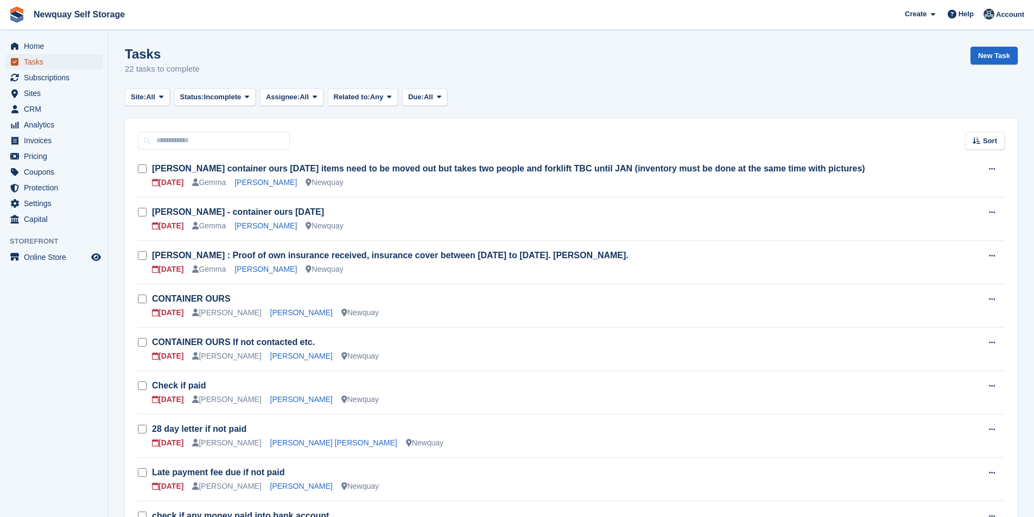
click at [28, 57] on span "Tasks" at bounding box center [56, 61] width 65 height 15
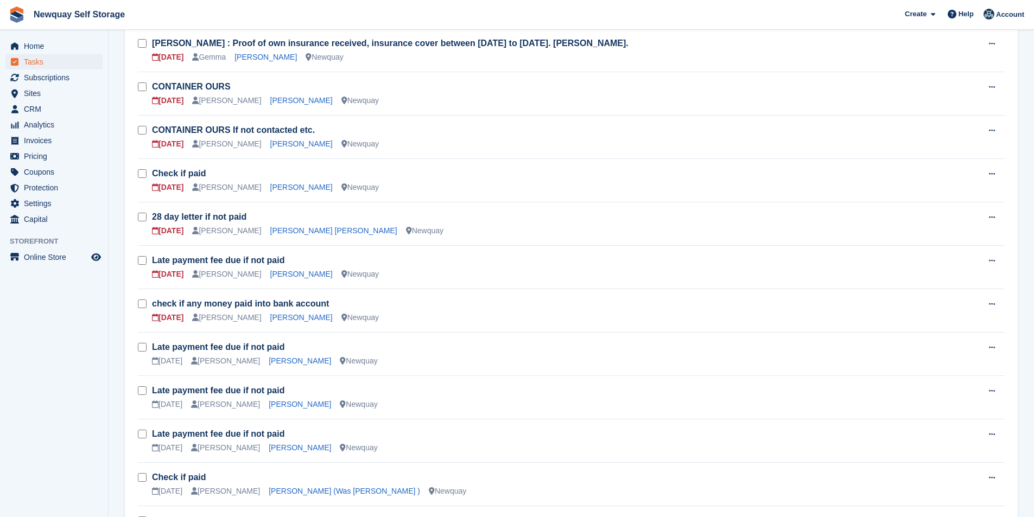
scroll to position [217, 0]
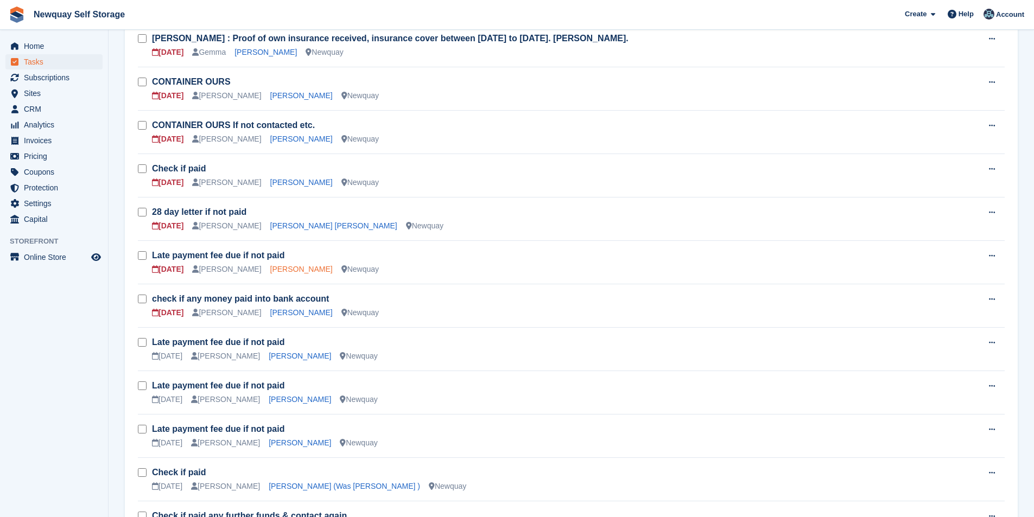
click at [282, 265] on link "[PERSON_NAME]" at bounding box center [301, 269] width 62 height 9
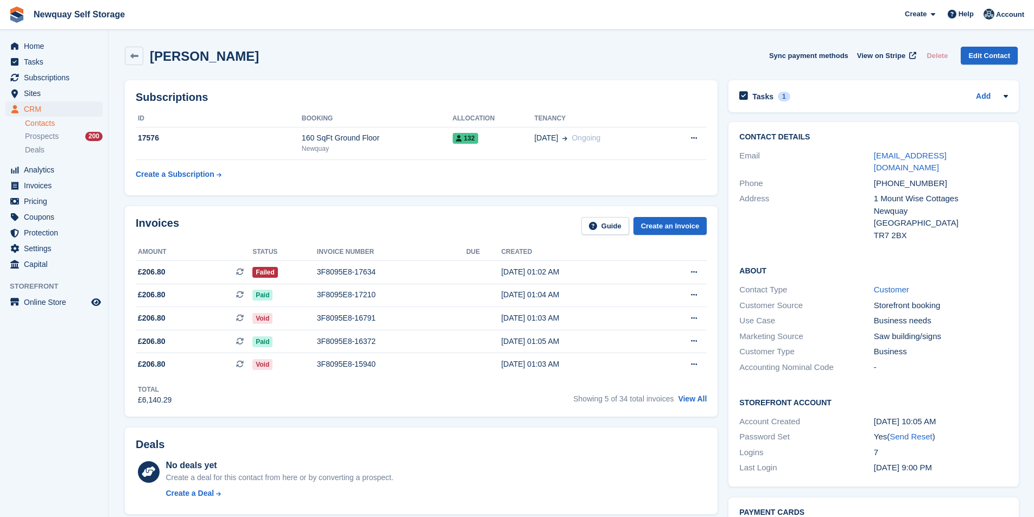
scroll to position [161, 0]
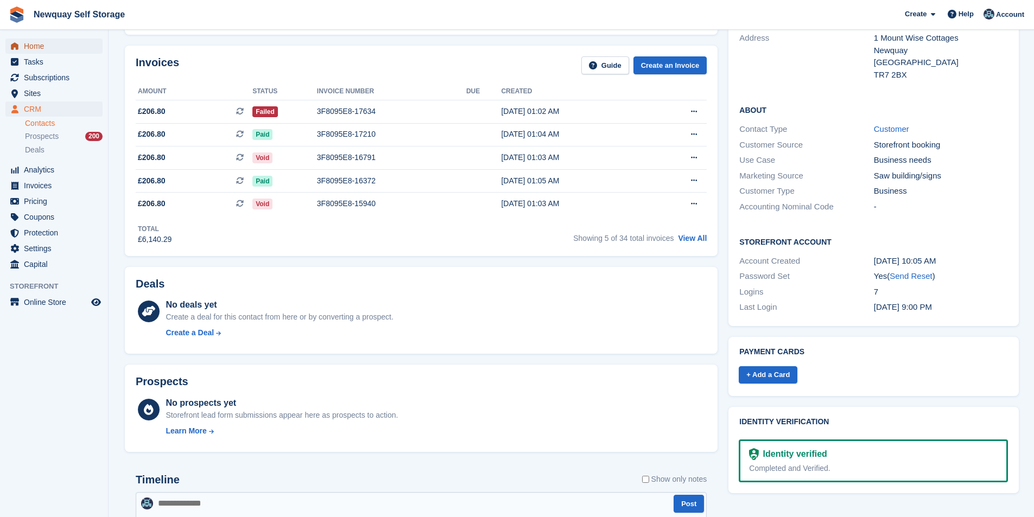
click at [40, 42] on span "Home" at bounding box center [56, 46] width 65 height 15
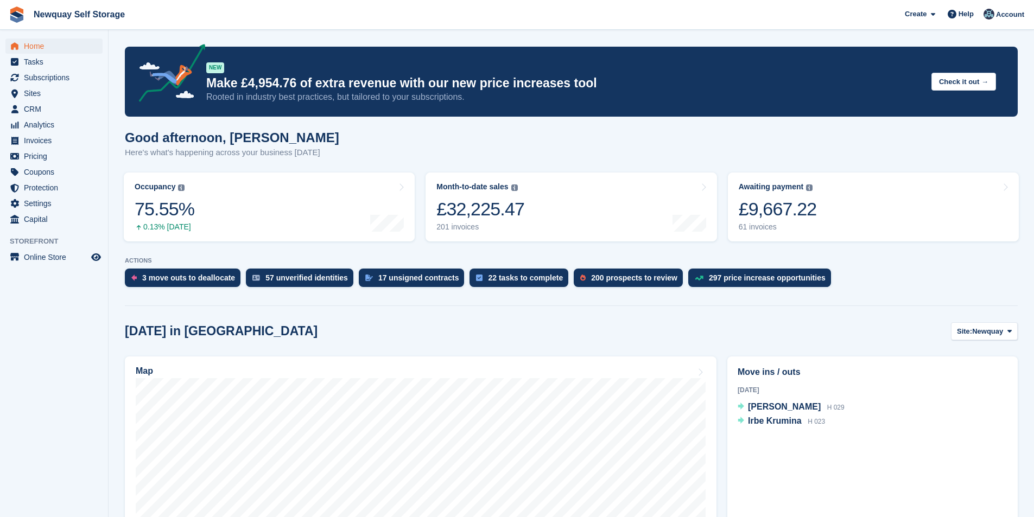
click at [776, 369] on h2 "Move ins / outs" at bounding box center [872, 372] width 270 height 13
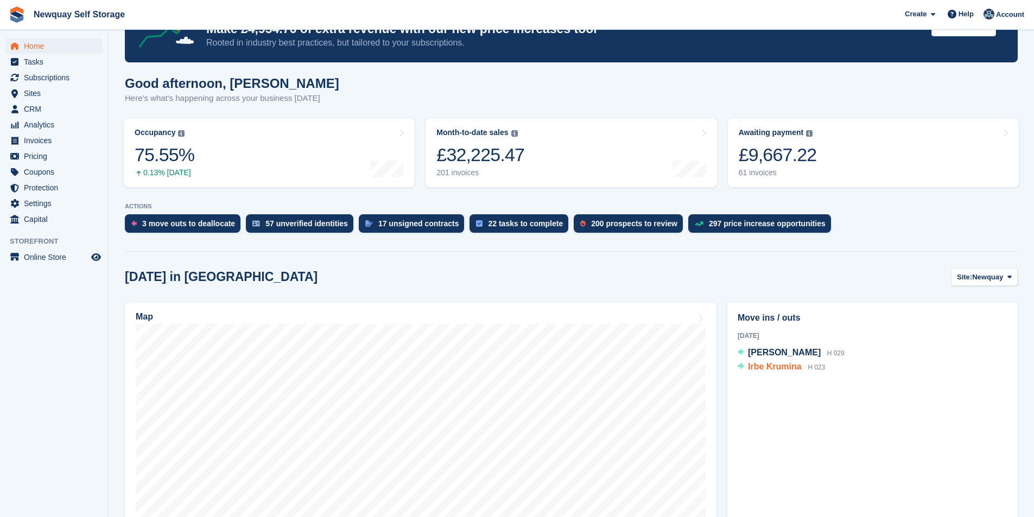
click at [773, 369] on span "Irbe Krumina" at bounding box center [775, 366] width 54 height 9
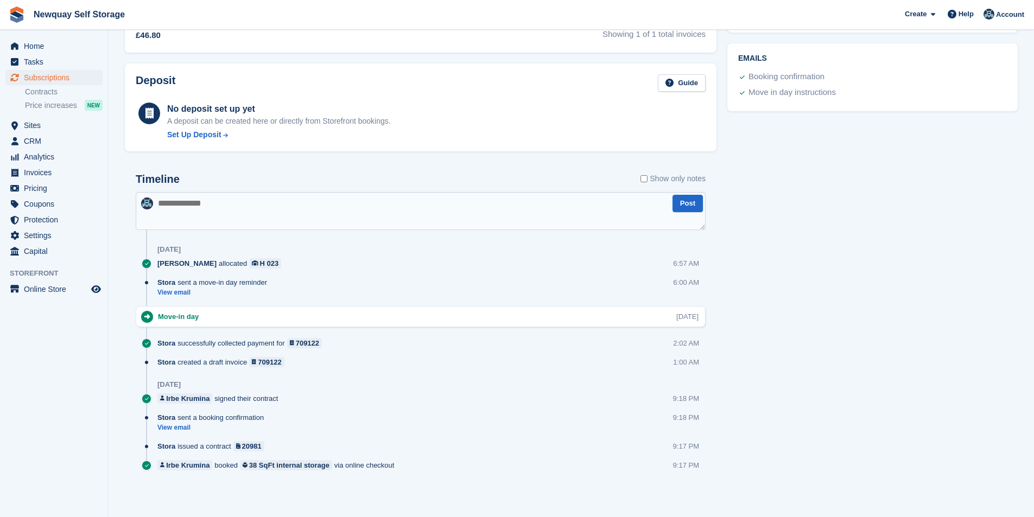
scroll to position [400, 0]
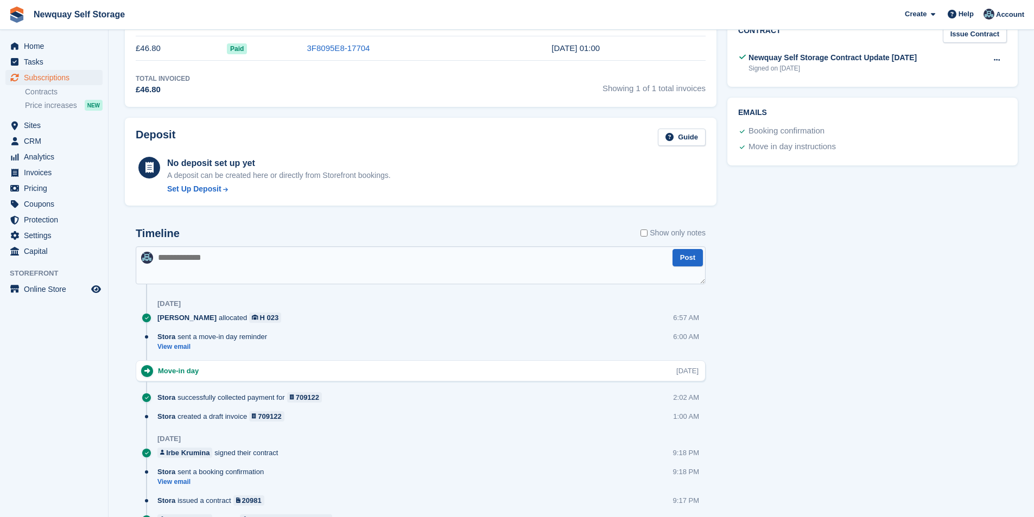
click at [648, 231] on label "Show only notes" at bounding box center [672, 232] width 65 height 11
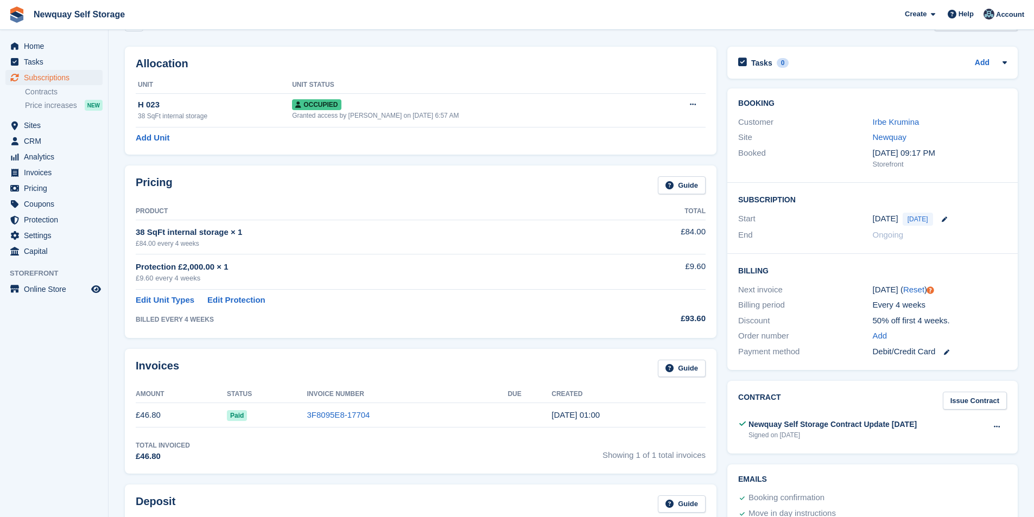
scroll to position [0, 0]
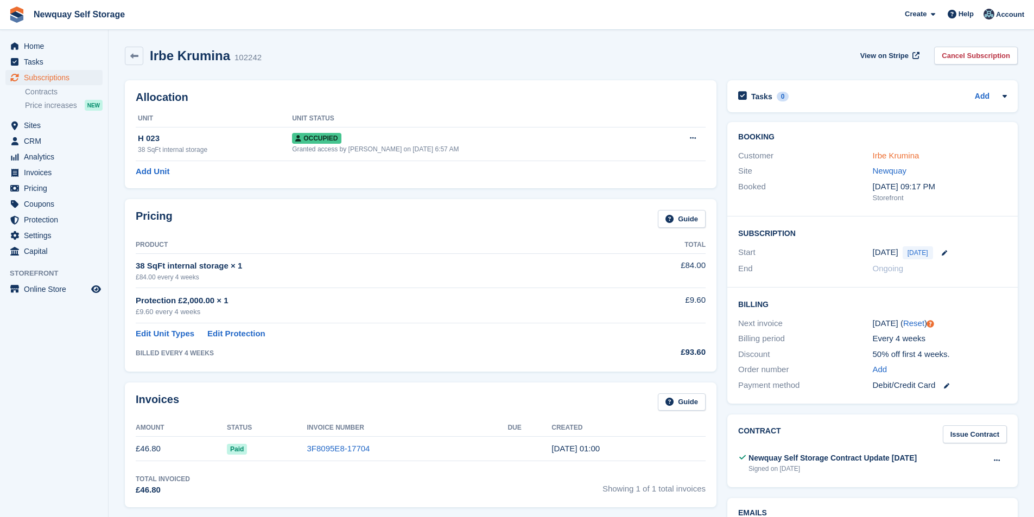
click at [900, 158] on link "Irbe Krumina" at bounding box center [895, 155] width 47 height 9
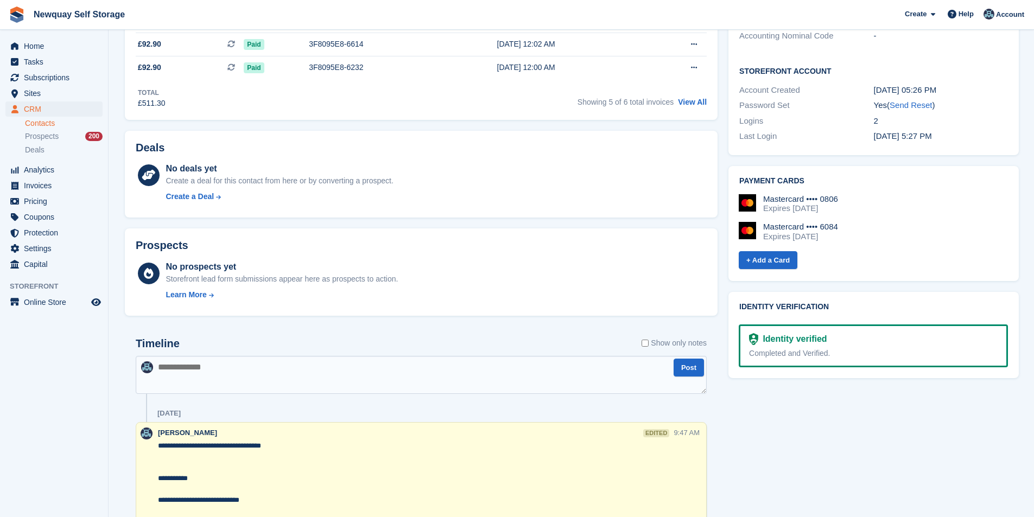
scroll to position [488, 0]
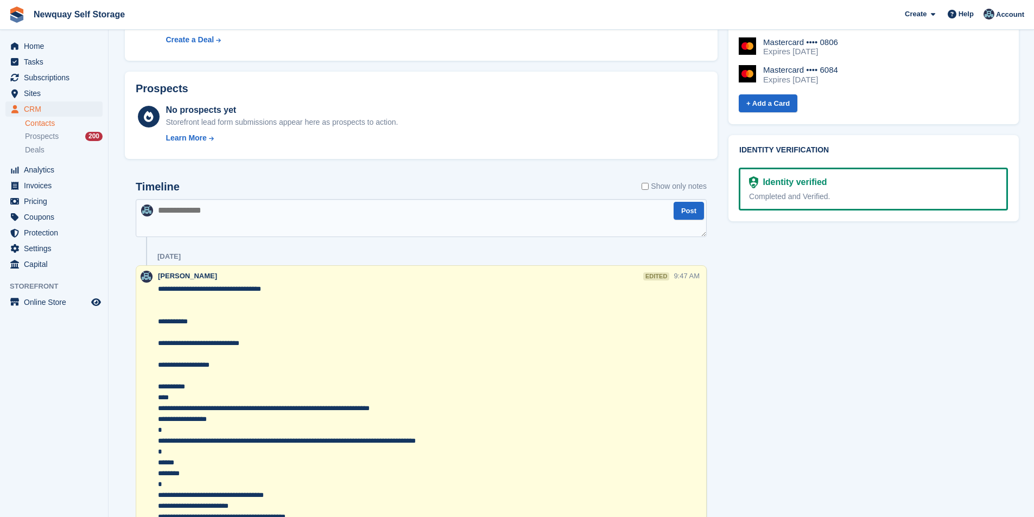
click at [227, 212] on textarea at bounding box center [421, 218] width 571 height 38
type textarea "**********"
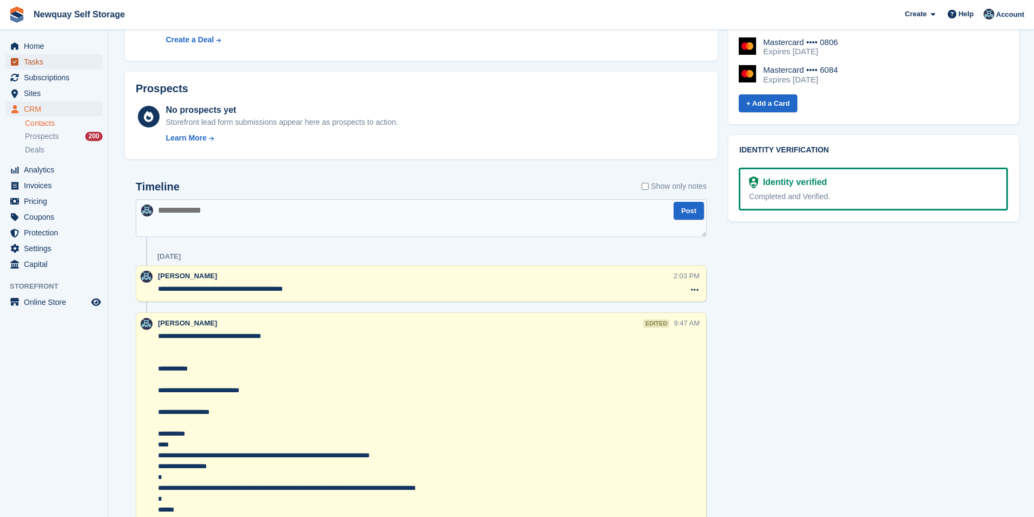
click at [44, 61] on span "Tasks" at bounding box center [56, 61] width 65 height 15
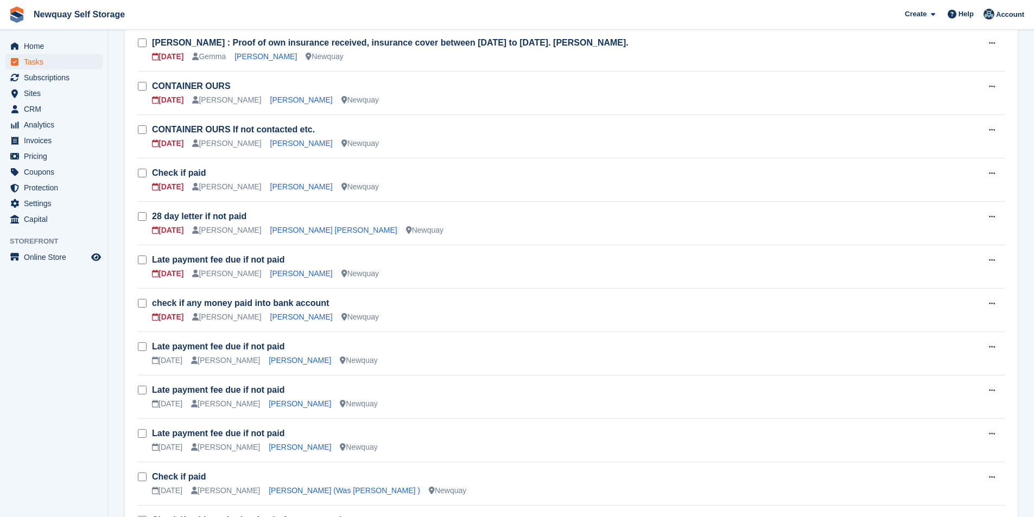
scroll to position [217, 0]
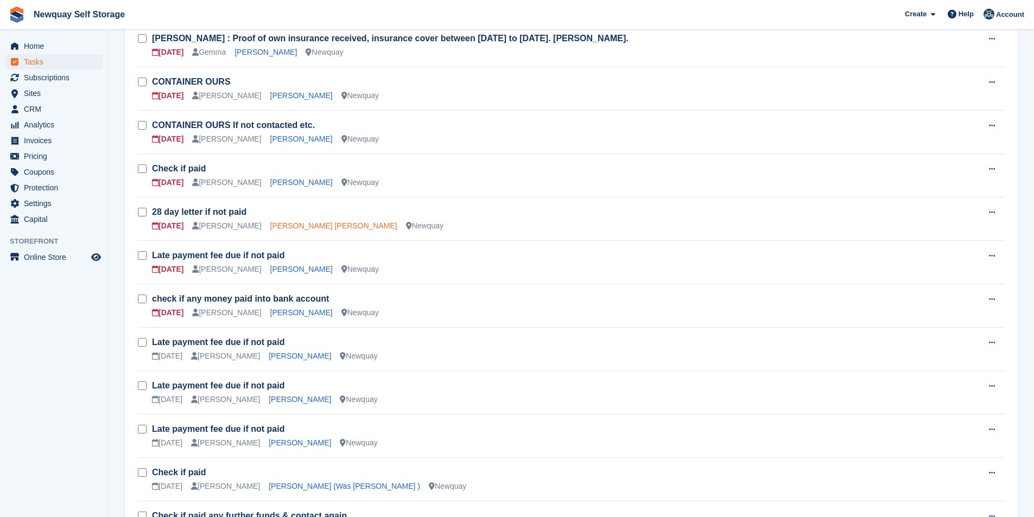
click at [314, 223] on link "[PERSON_NAME] [PERSON_NAME]" at bounding box center [333, 225] width 127 height 9
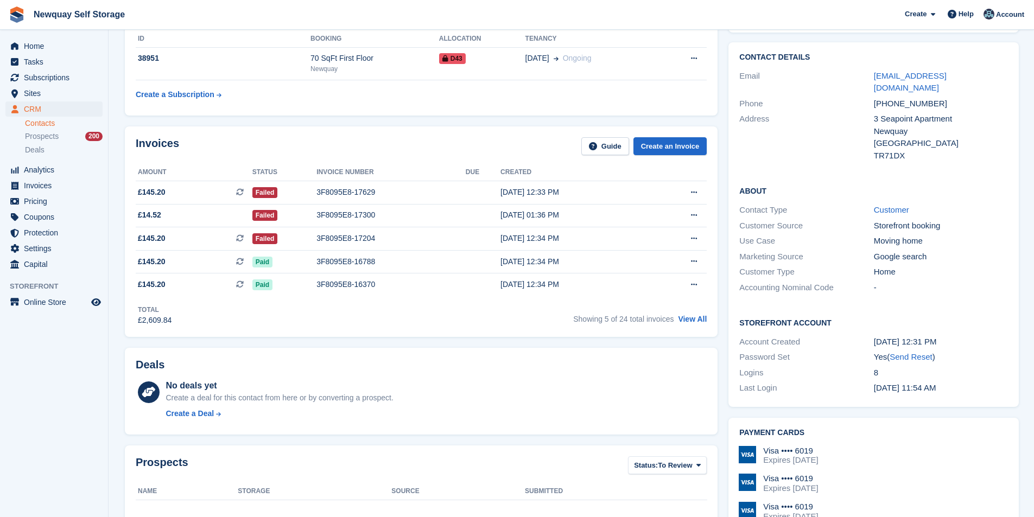
scroll to position [54, 0]
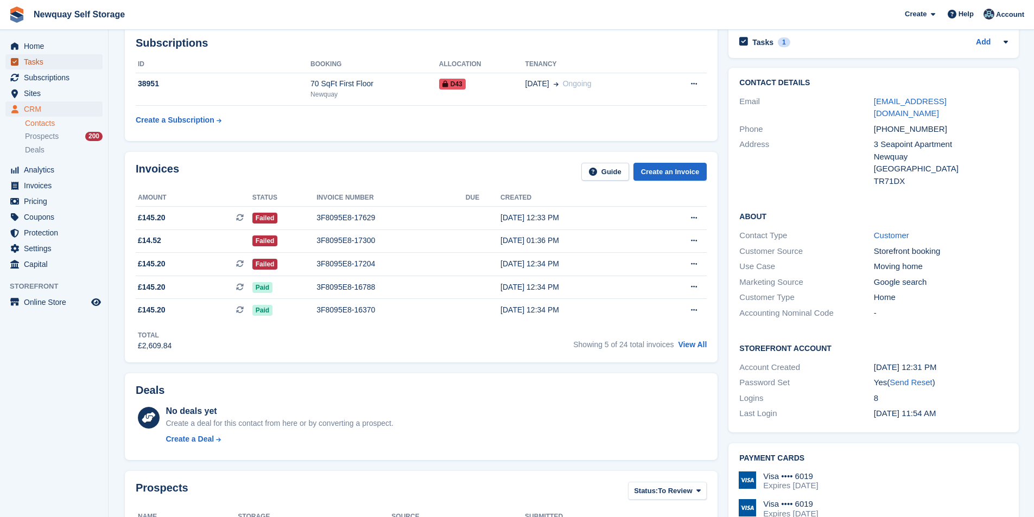
click at [62, 63] on span "Tasks" at bounding box center [56, 61] width 65 height 15
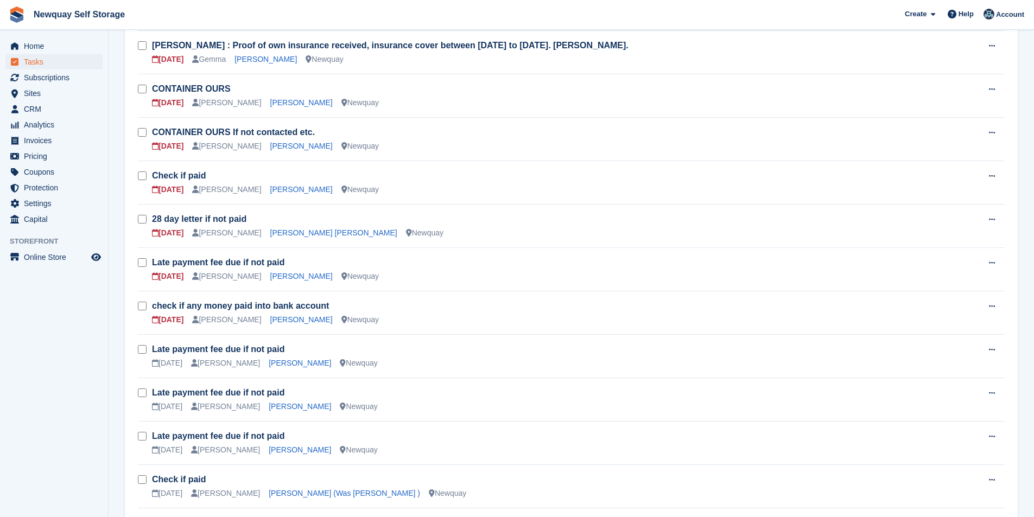
scroll to position [217, 0]
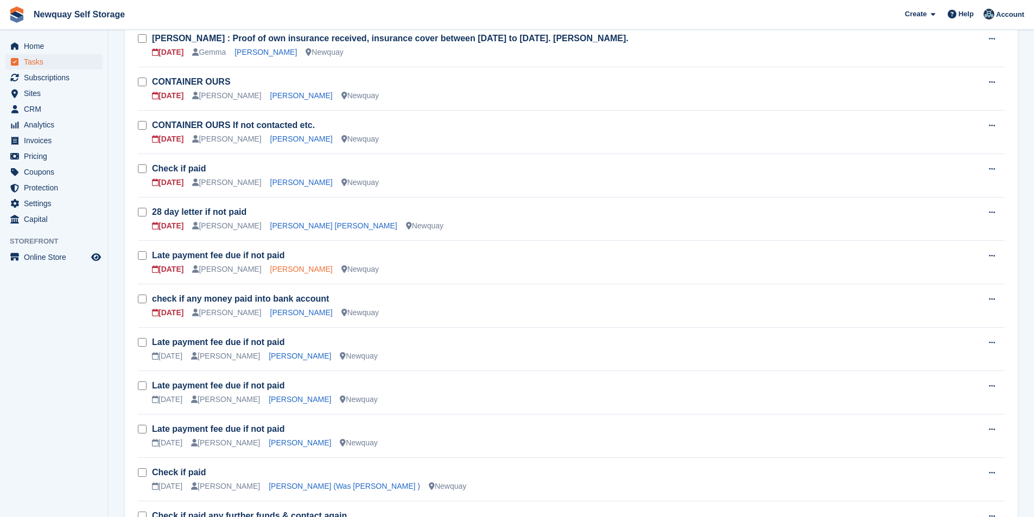
click at [291, 270] on link "[PERSON_NAME]" at bounding box center [301, 269] width 62 height 9
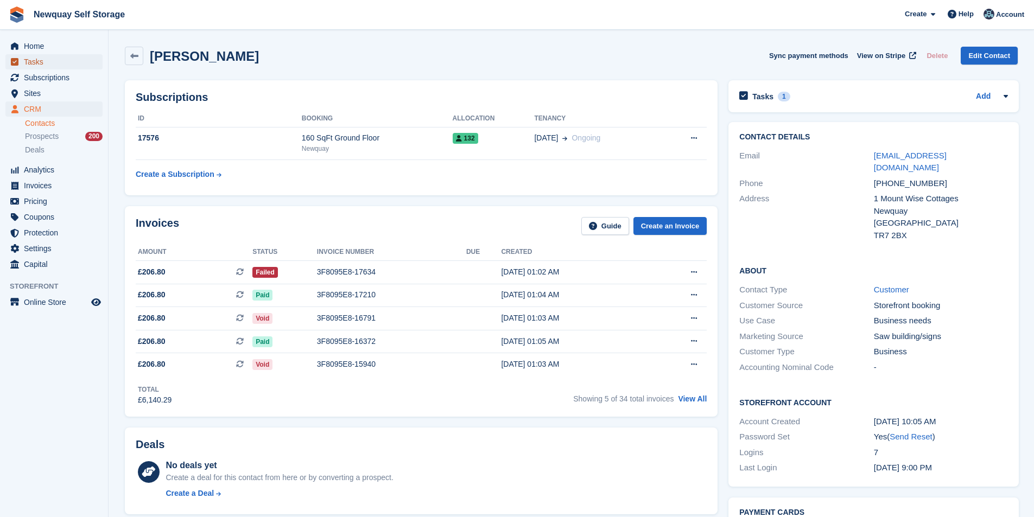
click at [21, 61] on link "Tasks" at bounding box center [53, 61] width 97 height 15
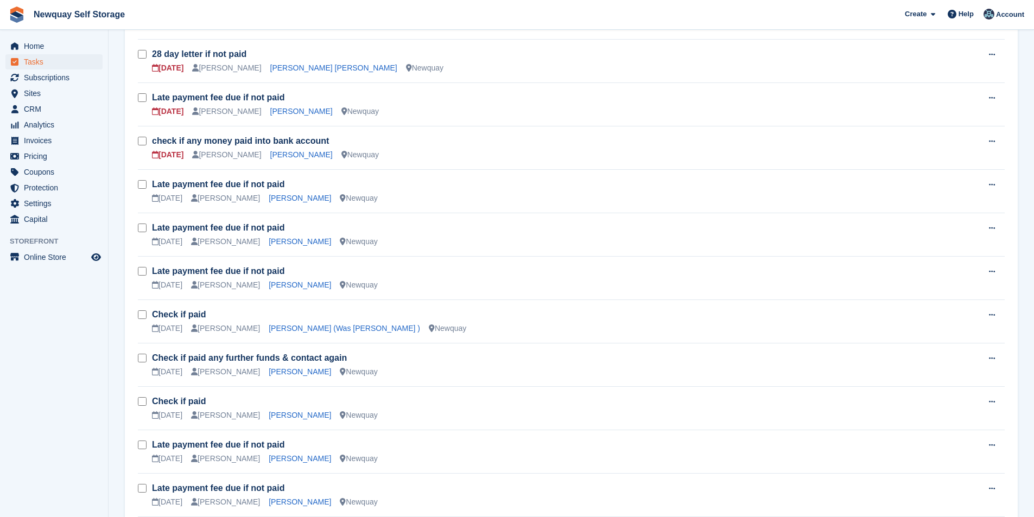
scroll to position [380, 0]
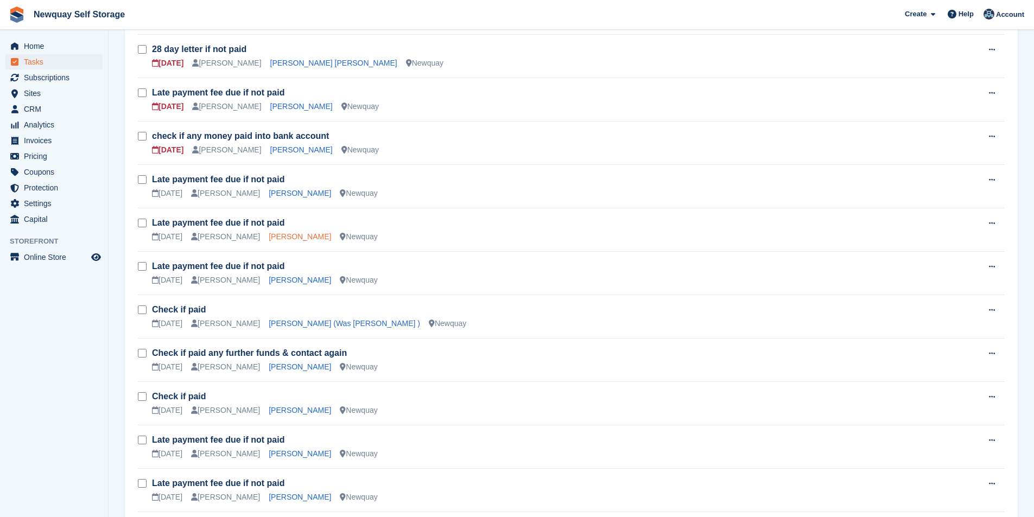
click at [303, 233] on link "[PERSON_NAME]" at bounding box center [300, 236] width 62 height 9
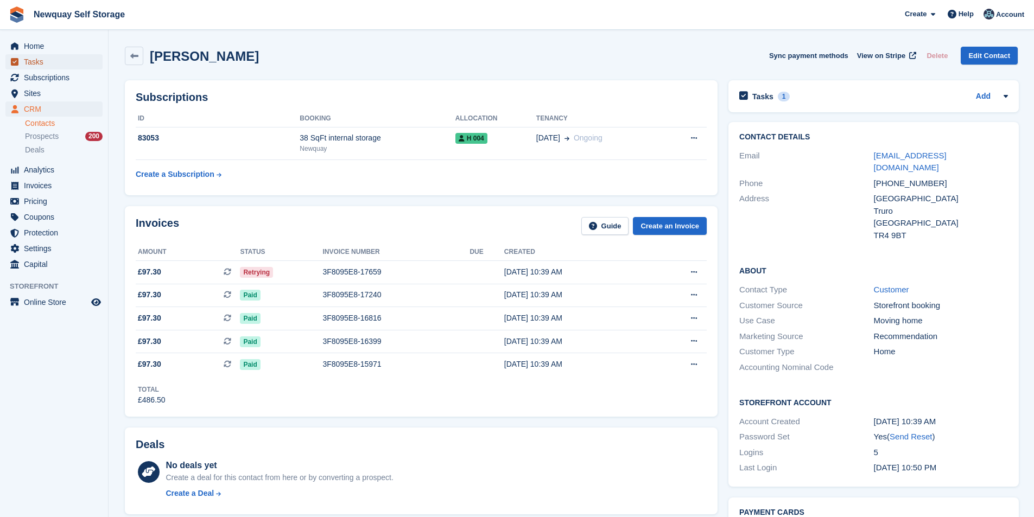
click at [54, 62] on span "Tasks" at bounding box center [56, 61] width 65 height 15
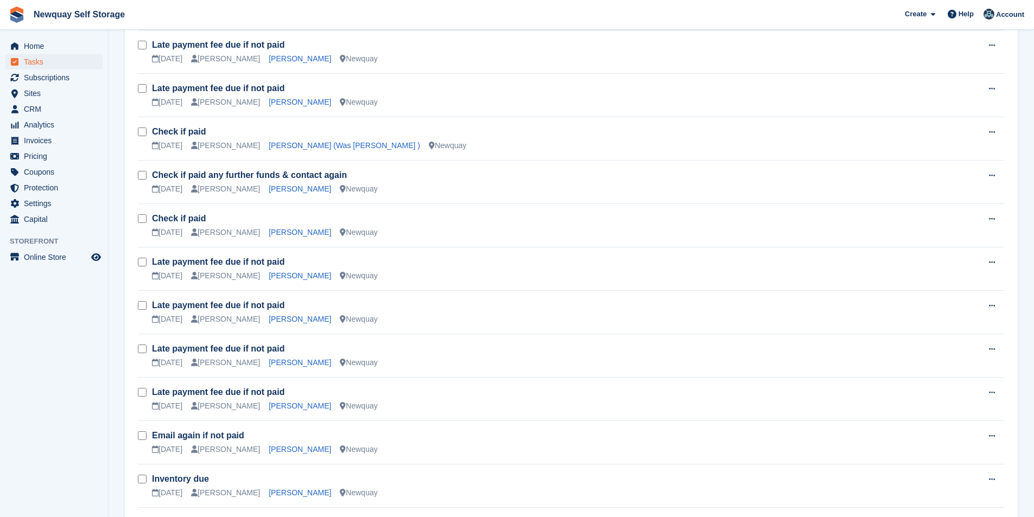
scroll to position [641, 0]
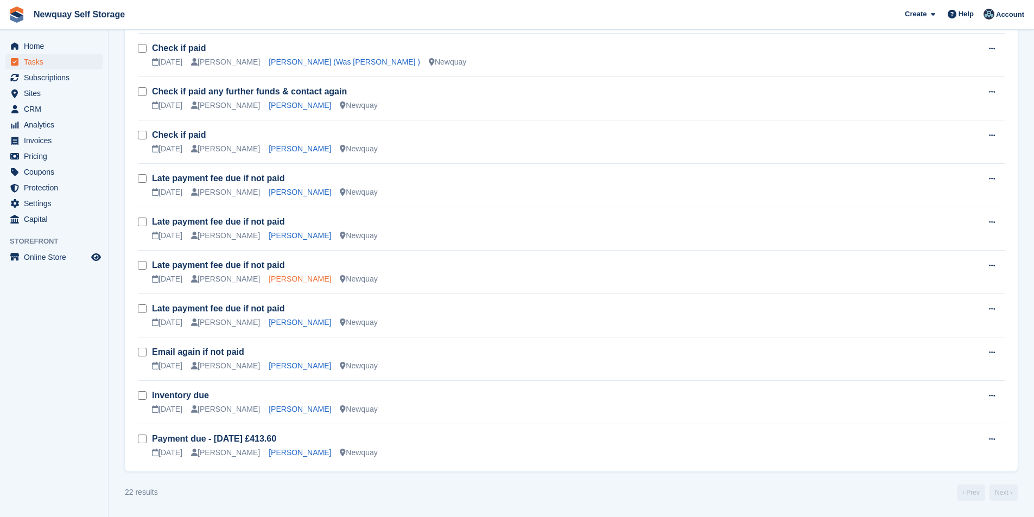
click at [280, 280] on link "[PERSON_NAME]" at bounding box center [300, 279] width 62 height 9
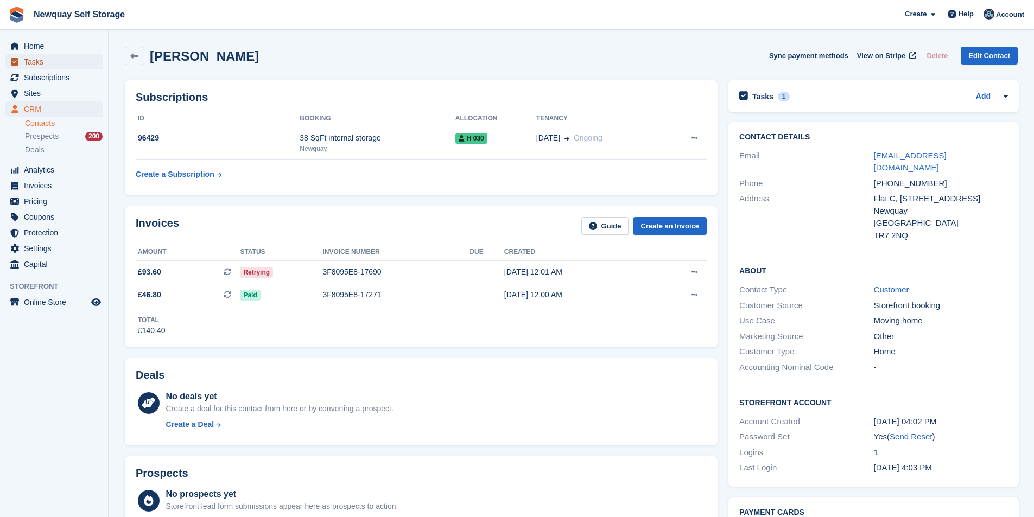
click at [46, 60] on span "Tasks" at bounding box center [56, 61] width 65 height 15
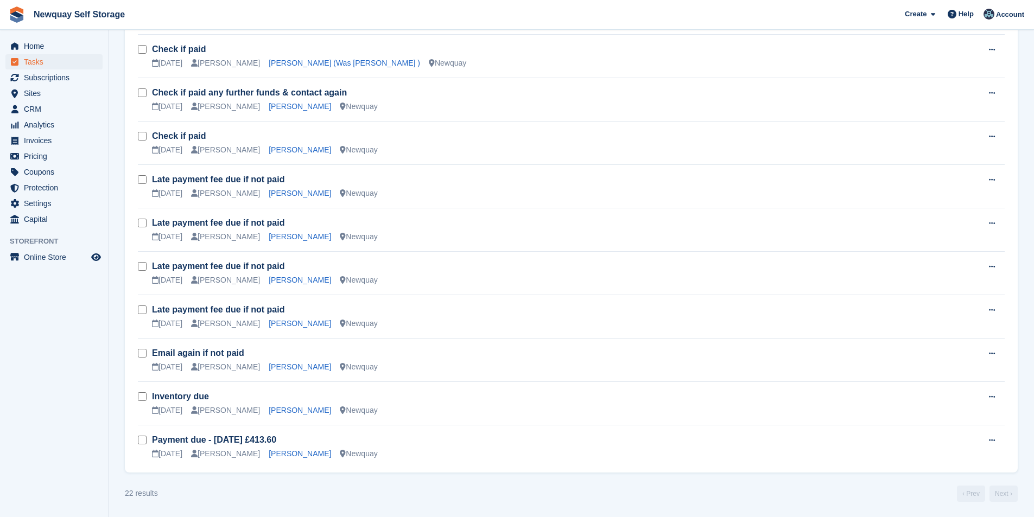
scroll to position [641, 0]
click at [275, 234] on link "[PERSON_NAME]" at bounding box center [300, 235] width 62 height 9
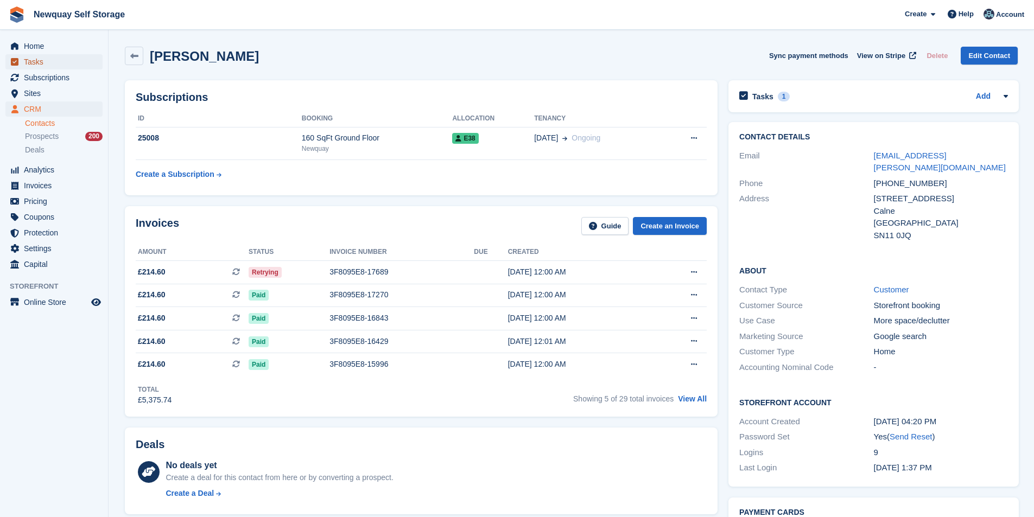
click at [52, 59] on span "Tasks" at bounding box center [56, 61] width 65 height 15
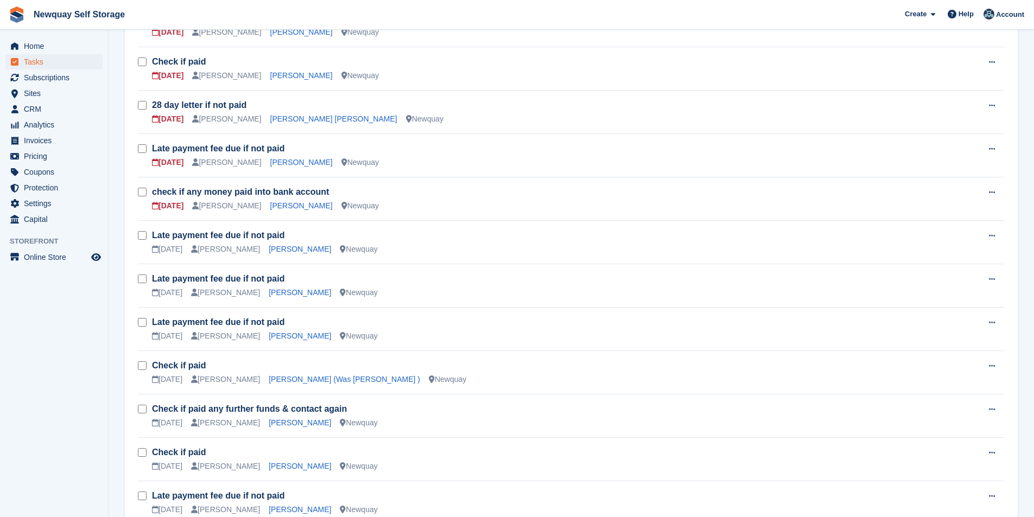
scroll to position [326, 0]
click at [318, 289] on link "[PERSON_NAME]" at bounding box center [300, 290] width 62 height 9
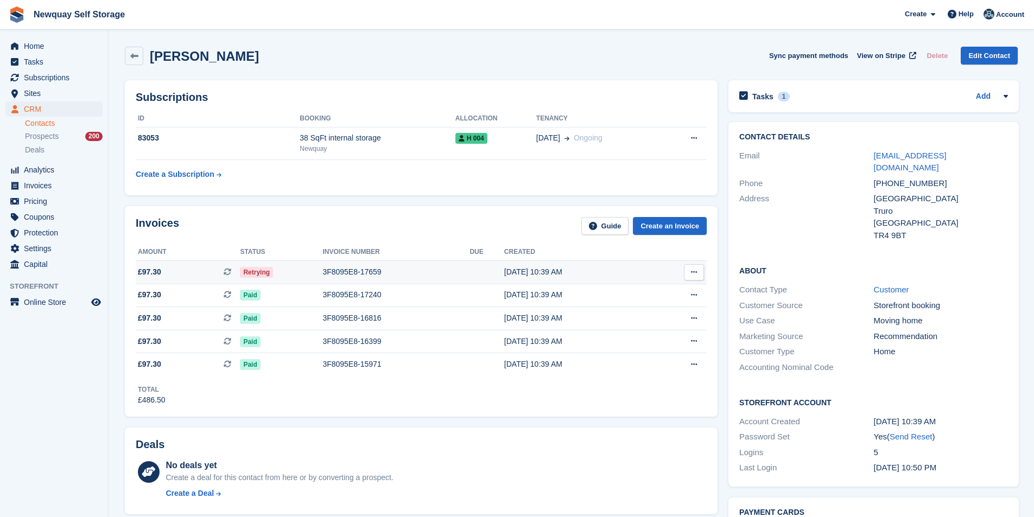
click at [335, 274] on div "3F8095E8-17659" at bounding box center [395, 271] width 147 height 11
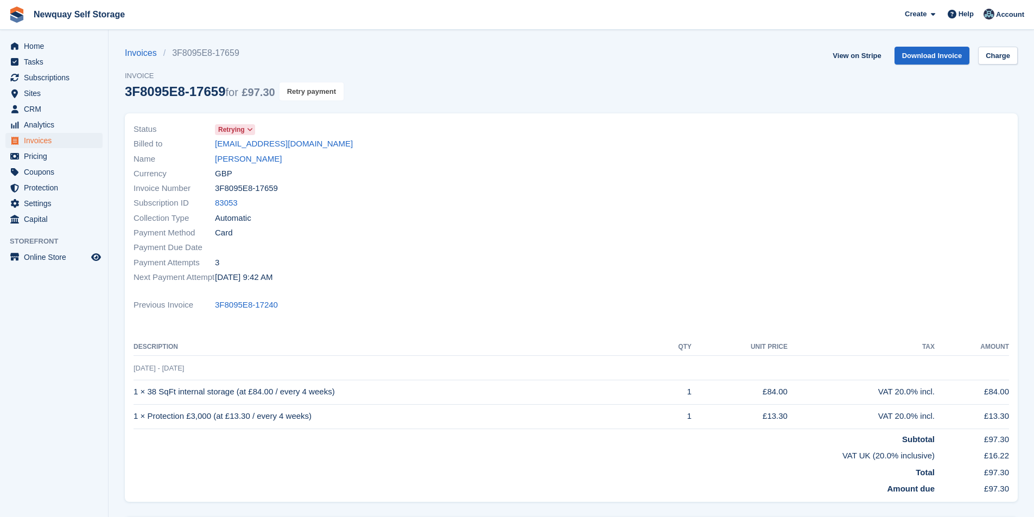
drag, startPoint x: 327, startPoint y: 94, endPoint x: 563, endPoint y: 58, distance: 238.9
click at [329, 97] on button "Retry payment" at bounding box center [311, 91] width 64 height 18
click at [46, 42] on span "Home" at bounding box center [56, 46] width 65 height 15
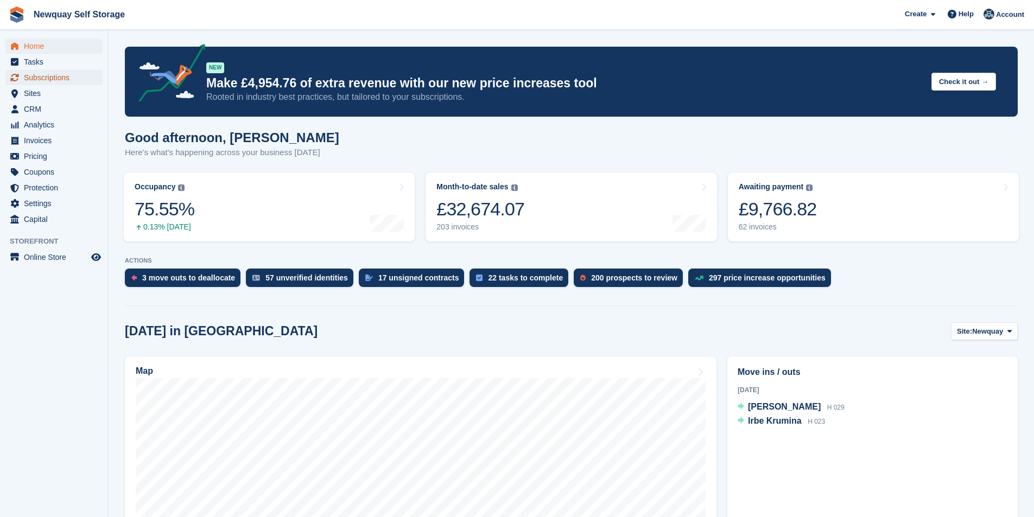
click at [59, 80] on span "Subscriptions" at bounding box center [56, 77] width 65 height 15
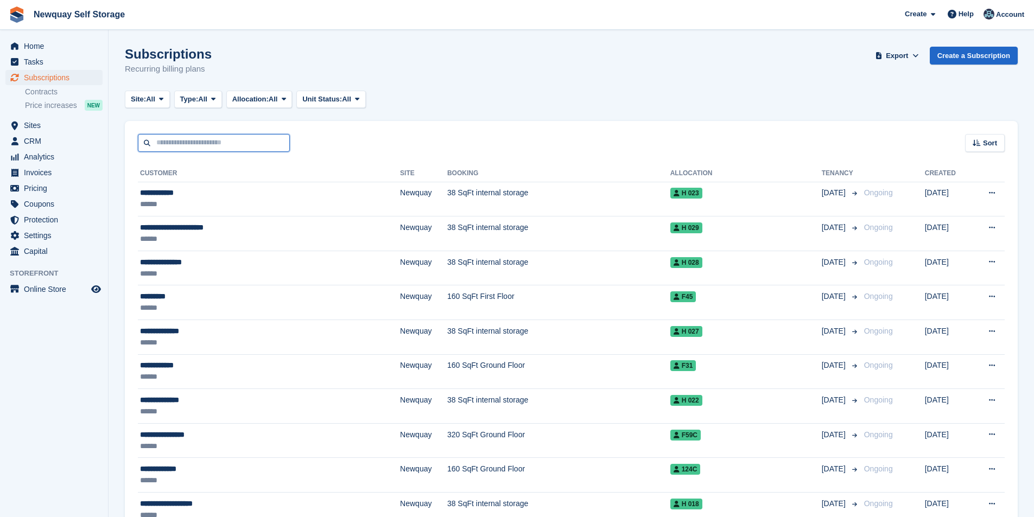
drag, startPoint x: 221, startPoint y: 145, endPoint x: 213, endPoint y: 151, distance: 10.1
click at [218, 148] on input "text" at bounding box center [214, 143] width 152 height 18
type input "*******"
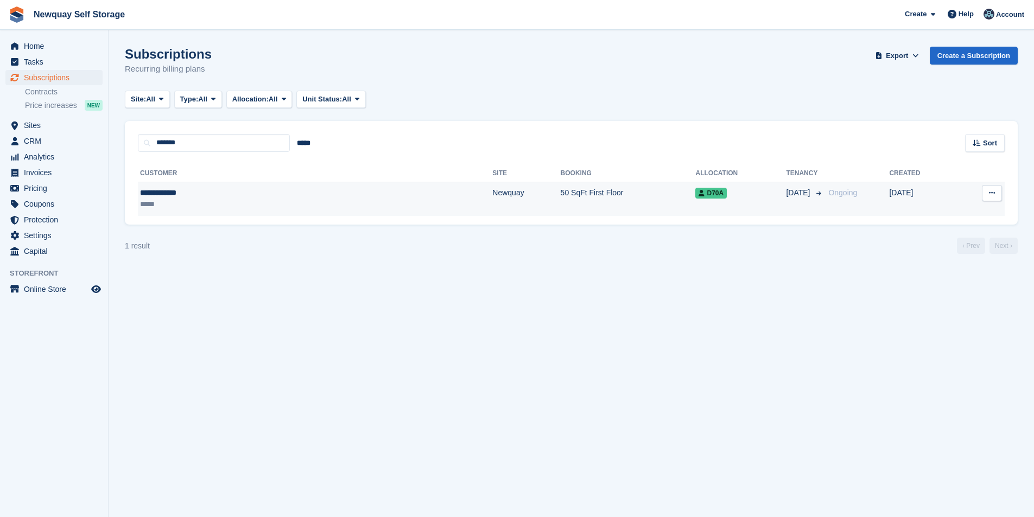
click at [181, 192] on div "**********" at bounding box center [221, 192] width 163 height 11
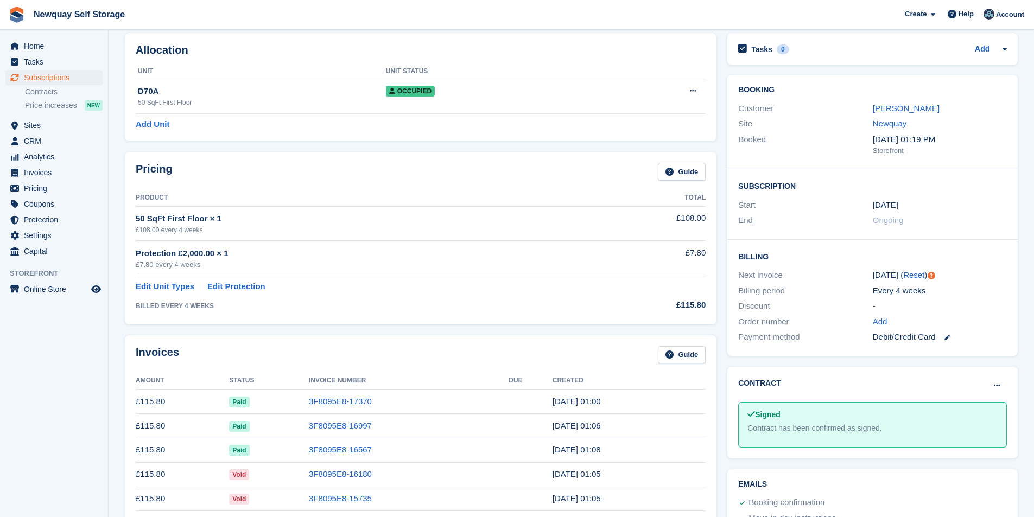
scroll to position [42, 0]
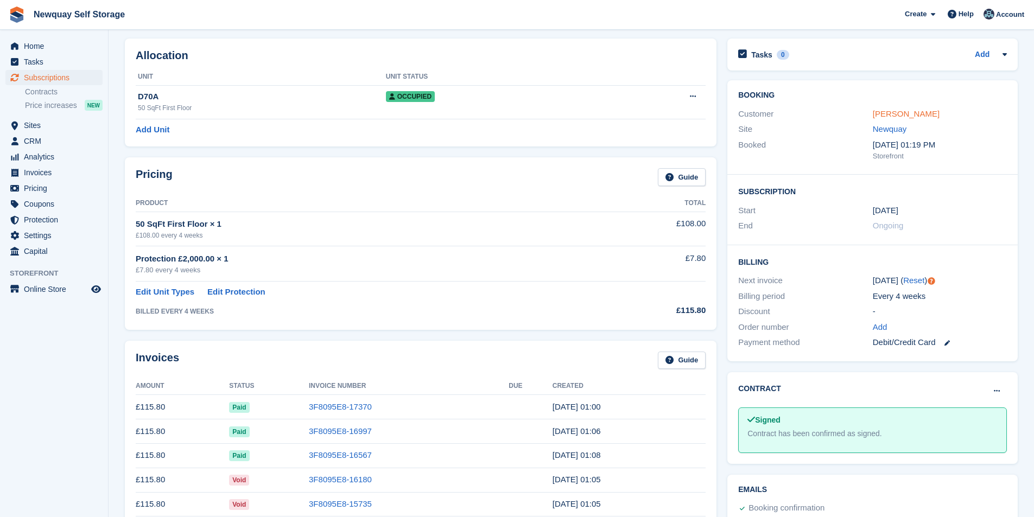
click at [914, 115] on link "[PERSON_NAME]" at bounding box center [905, 113] width 67 height 9
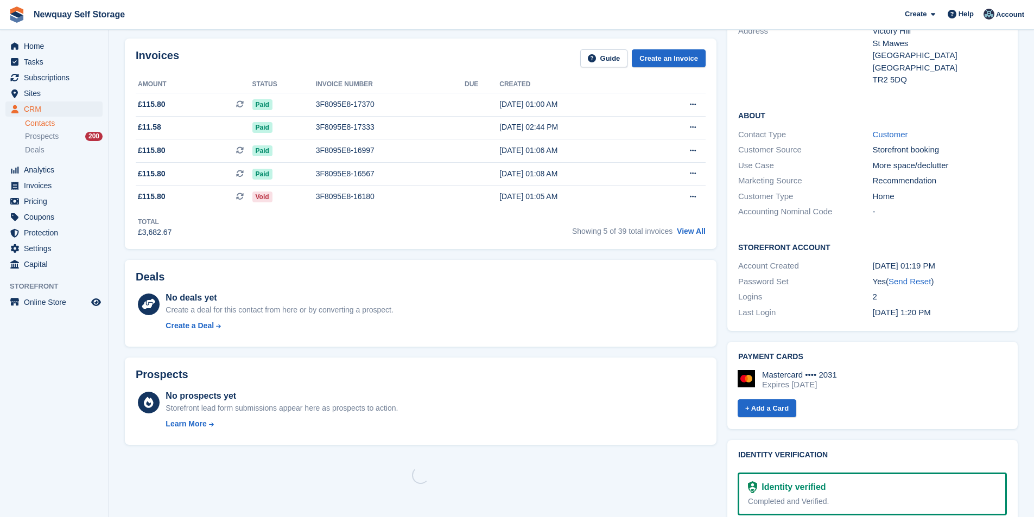
scroll to position [178, 0]
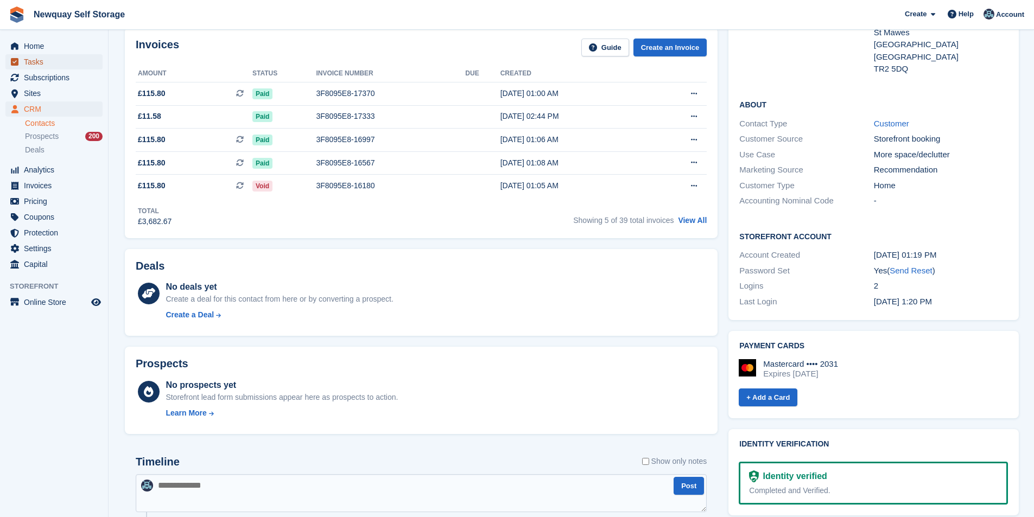
click at [55, 63] on span "Tasks" at bounding box center [56, 61] width 65 height 15
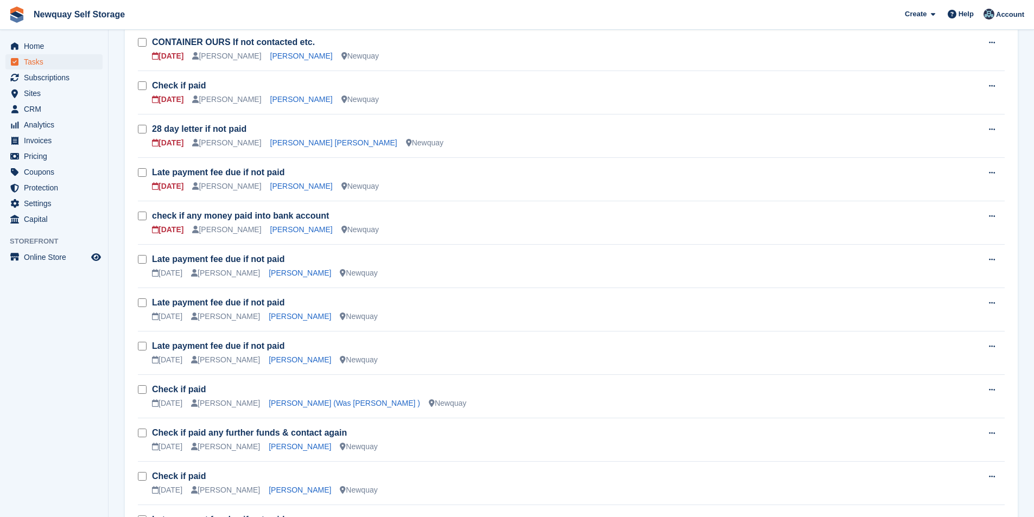
scroll to position [326, 0]
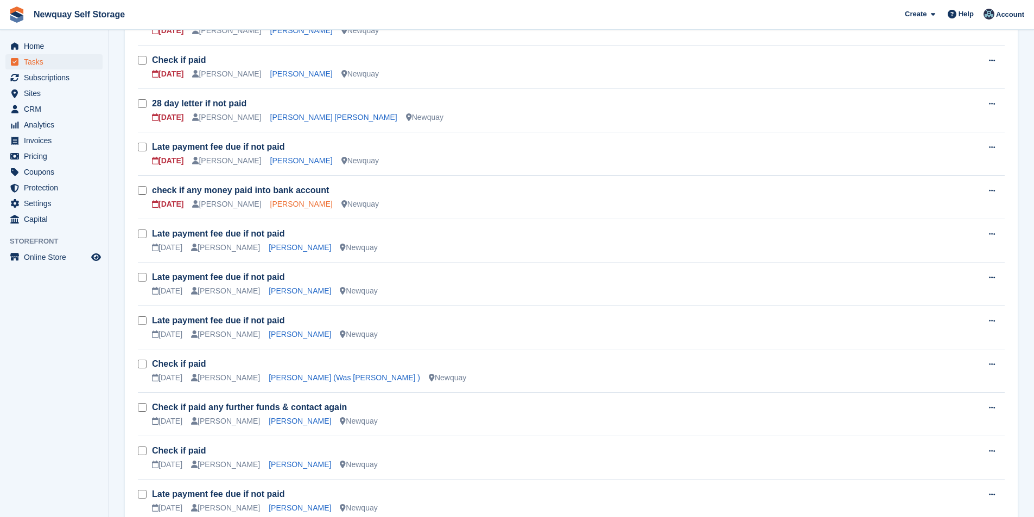
click at [284, 206] on link "[PERSON_NAME]" at bounding box center [301, 204] width 62 height 9
